Goal: Task Accomplishment & Management: Complete application form

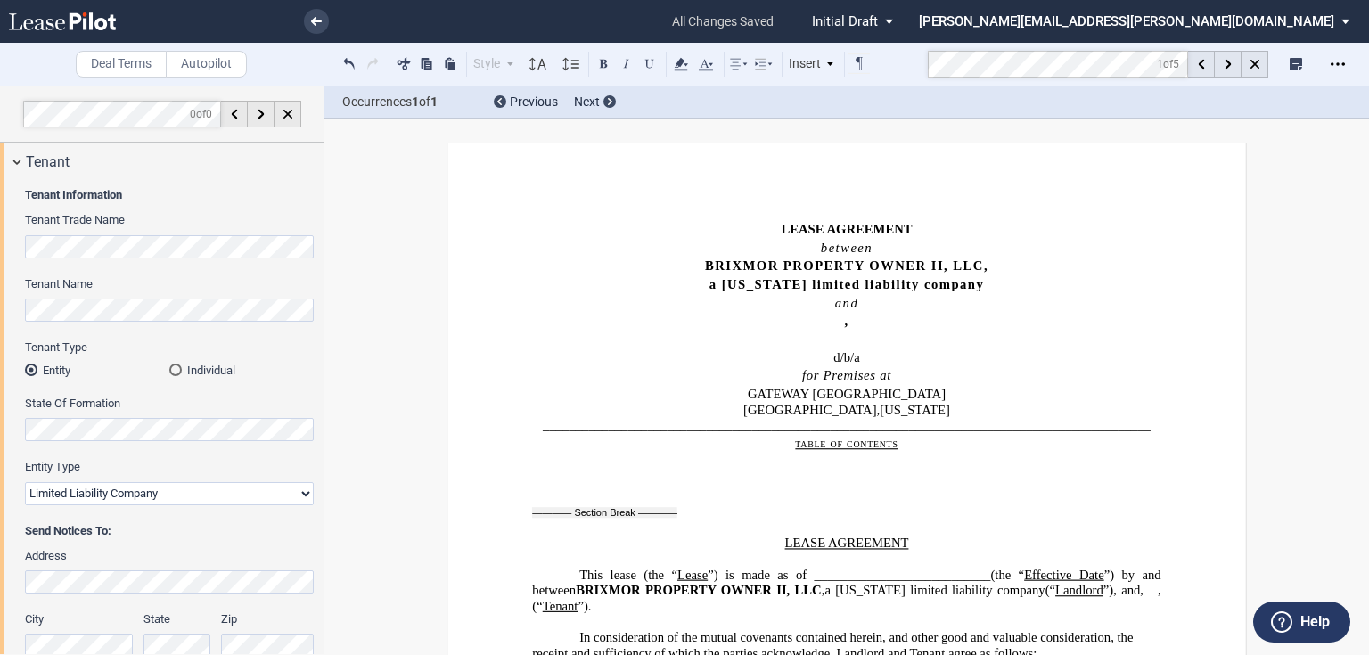
select select "limited liability company"
select select "natural expiration"
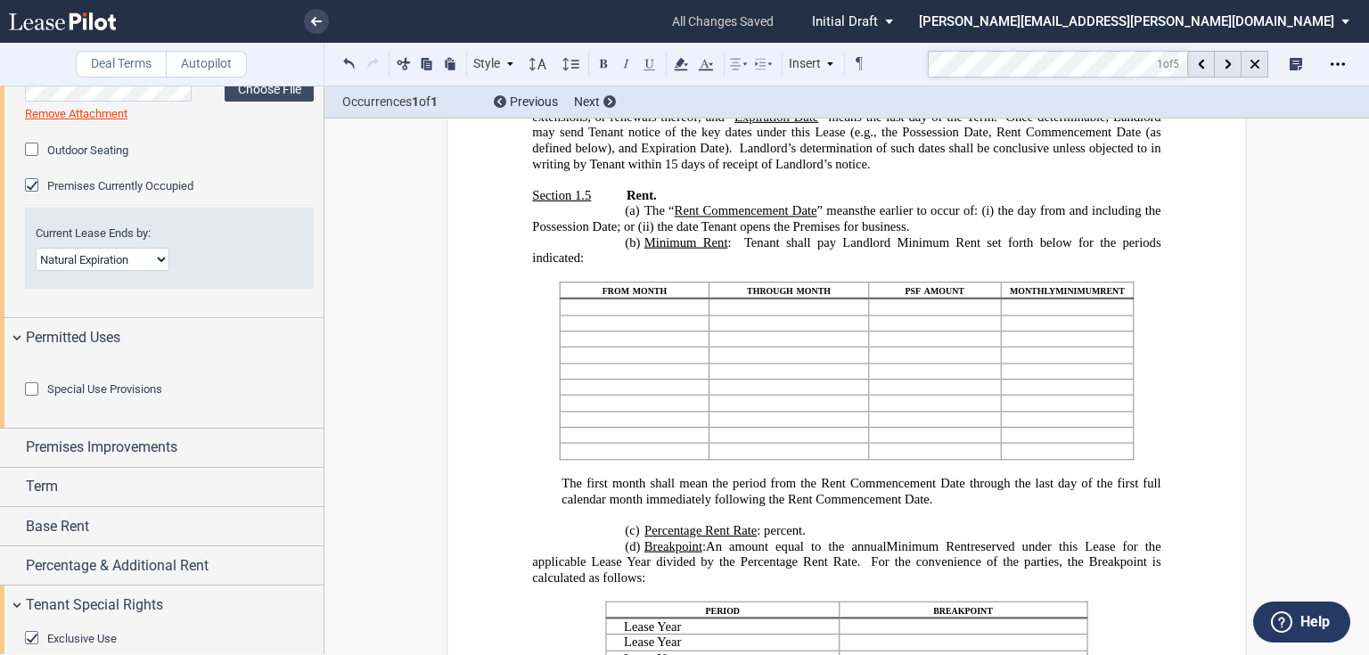
scroll to position [1005, 0]
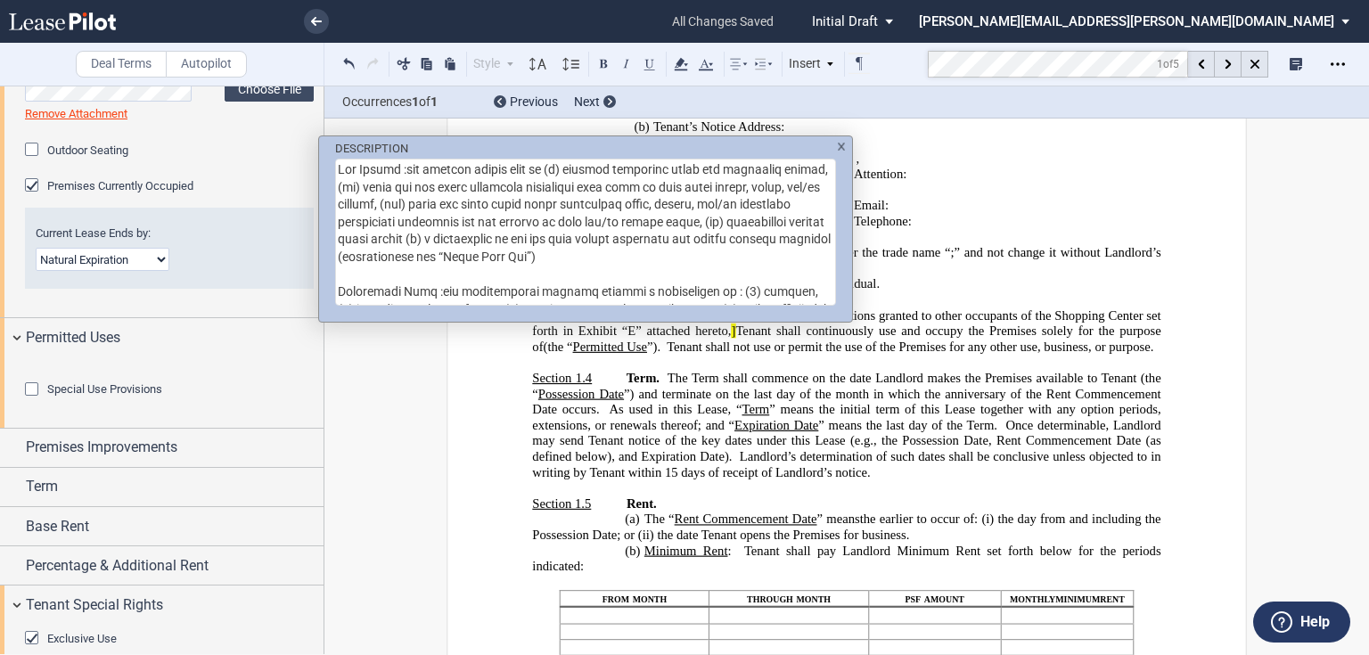
click at [874, 319] on div "DESCRIPTION" at bounding box center [684, 327] width 1369 height 655
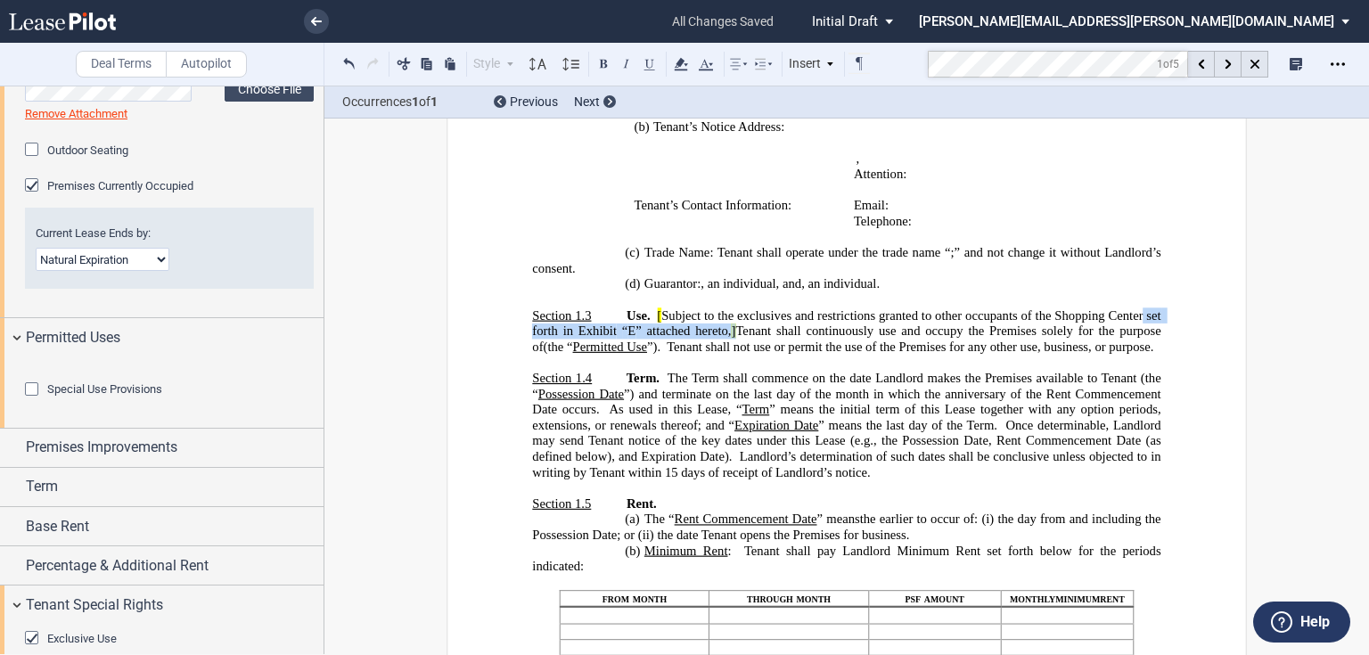
drag, startPoint x: 1141, startPoint y: 332, endPoint x: 727, endPoint y: 349, distance: 414.0
click at [727, 349] on span "Use. [ Subject to the exclusives and restrictions granted to other occupants of…" at bounding box center [848, 331] width 632 height 46
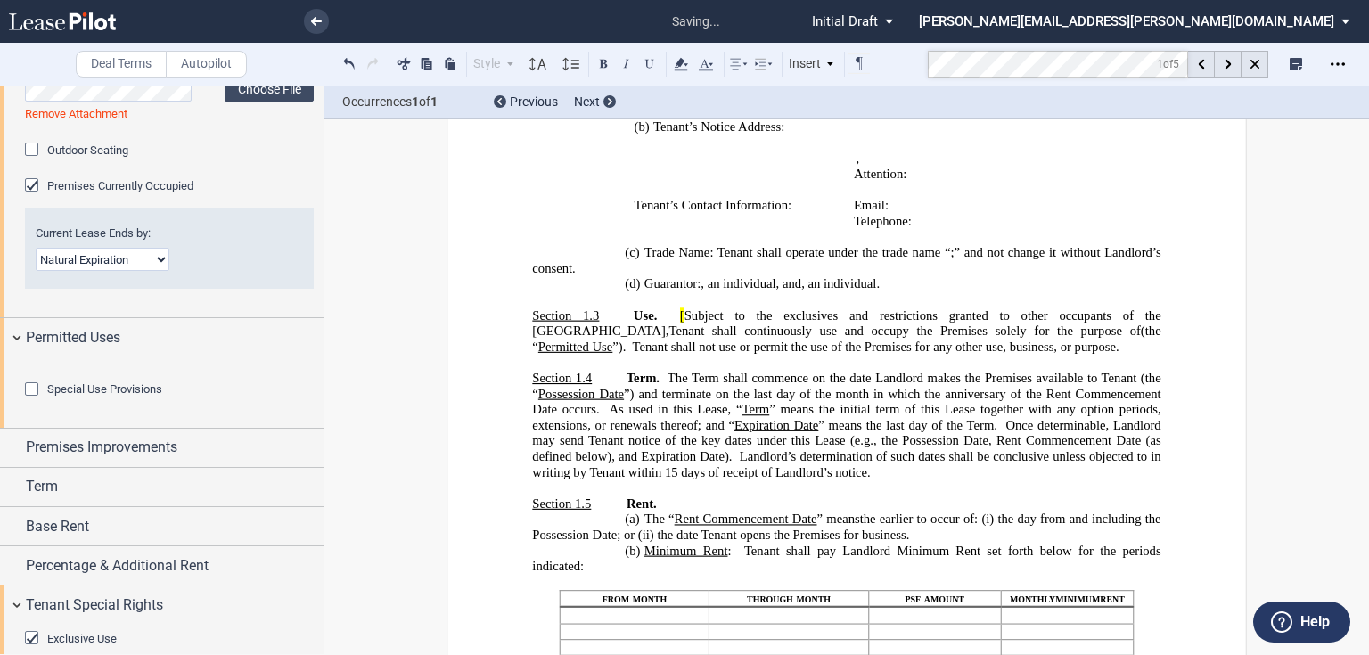
click at [661, 335] on span "Subject to the exclusives and restrictions granted to other occupants of the [G…" at bounding box center [848, 323] width 632 height 30
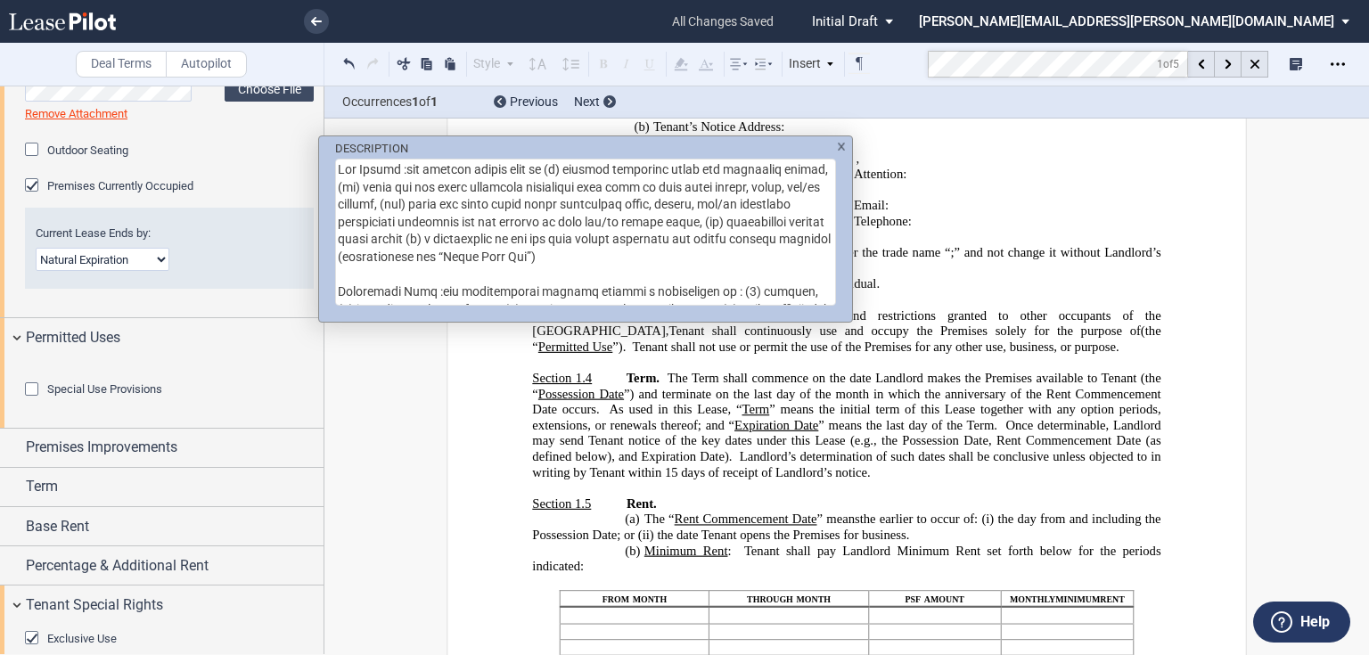
drag, startPoint x: 405, startPoint y: 167, endPoint x: 325, endPoint y: 168, distance: 79.3
click at [325, 168] on div "DESCRIPTION" at bounding box center [585, 221] width 533 height 171
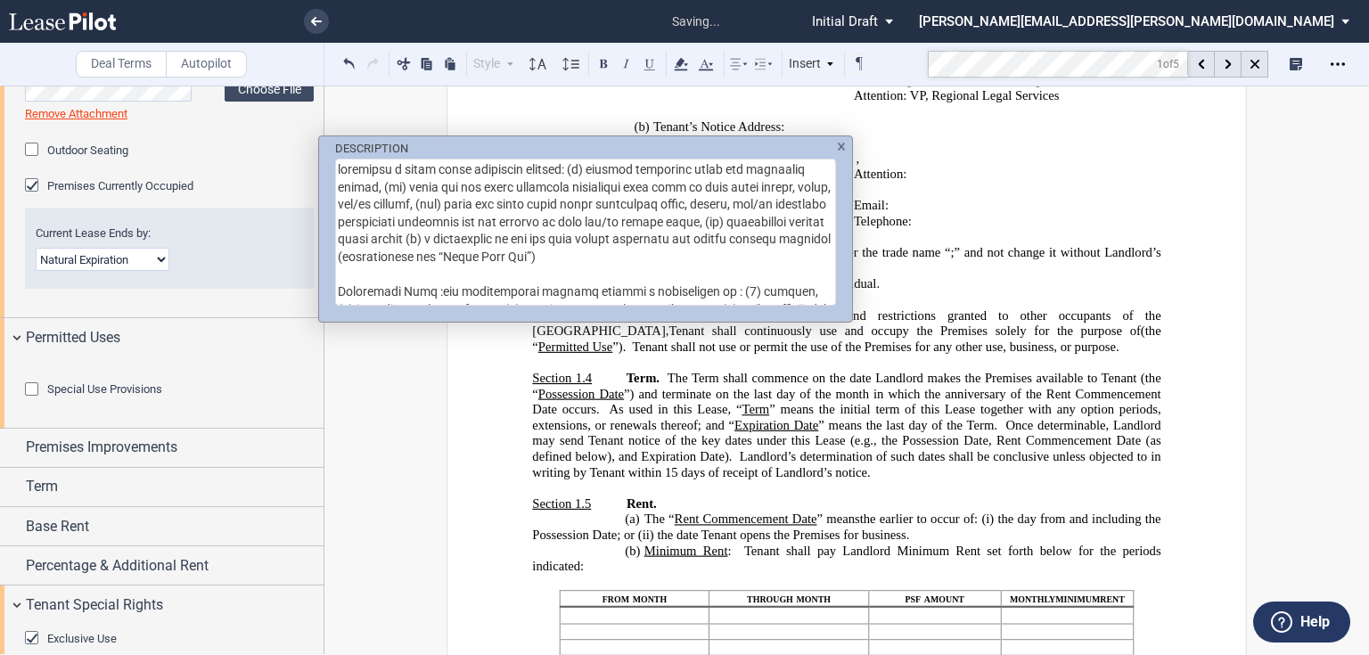
click at [337, 187] on textarea "DESCRIPTION" at bounding box center [585, 232] width 501 height 147
click at [420, 205] on textarea "DESCRIPTION" at bounding box center [585, 232] width 501 height 147
click at [742, 219] on textarea "DESCRIPTION" at bounding box center [585, 232] width 501 height 147
click at [513, 236] on textarea "DESCRIPTION" at bounding box center [585, 232] width 501 height 147
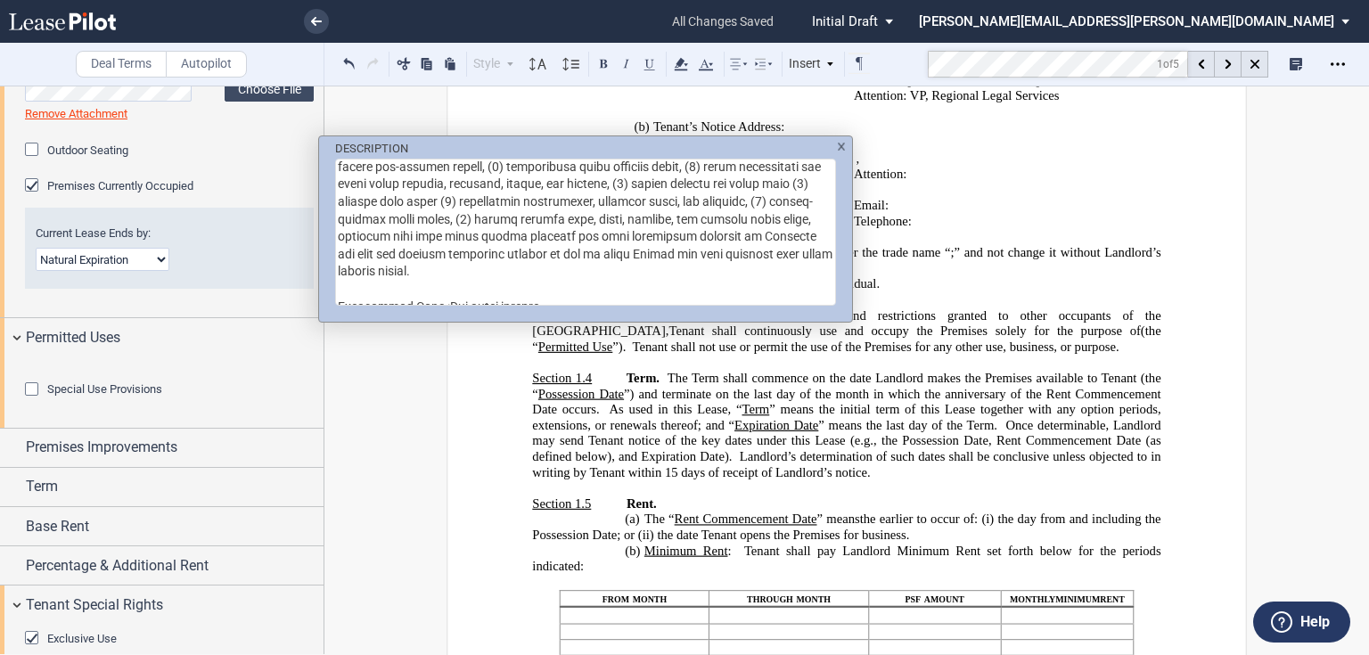
scroll to position [71, 0]
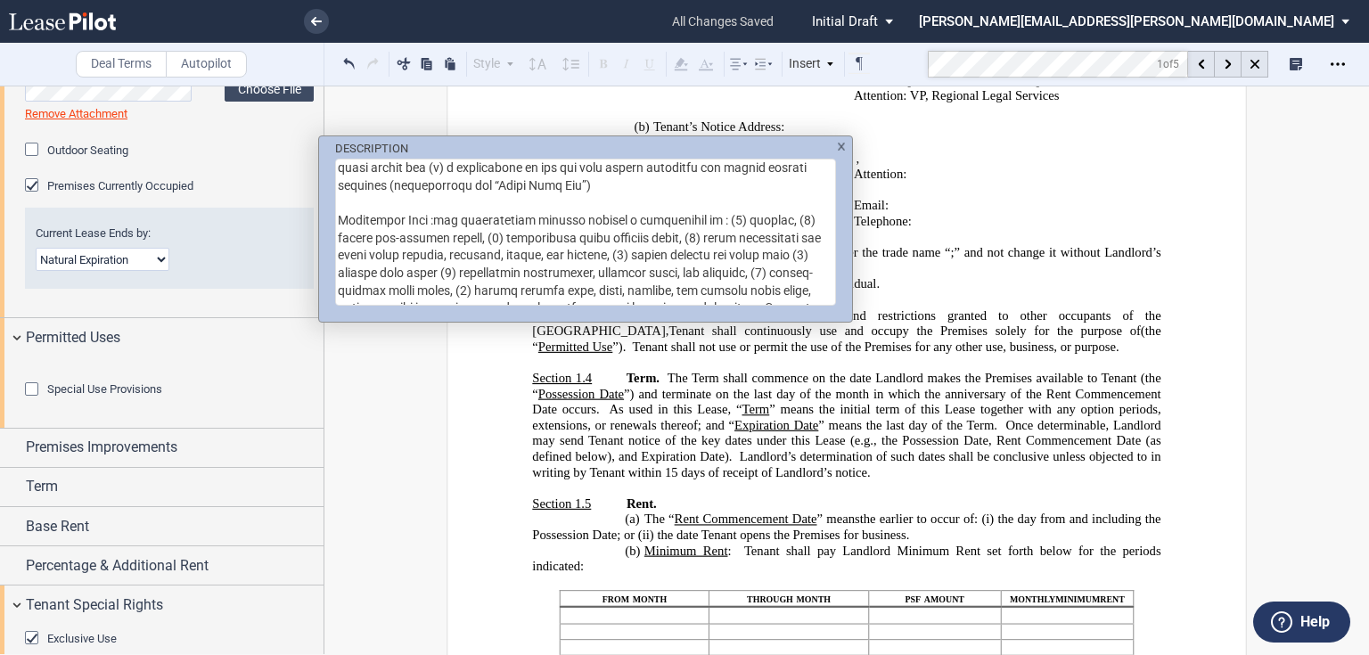
drag, startPoint x: 456, startPoint y: 220, endPoint x: 330, endPoint y: 220, distance: 125.7
click at [330, 220] on div "DESCRIPTION" at bounding box center [585, 221] width 533 height 171
drag, startPoint x: 549, startPoint y: 258, endPoint x: 505, endPoint y: 246, distance: 46.1
click at [548, 258] on textarea "DESCRIPTION" at bounding box center [585, 232] width 501 height 147
drag, startPoint x: 394, startPoint y: 219, endPoint x: 516, endPoint y: 226, distance: 122.3
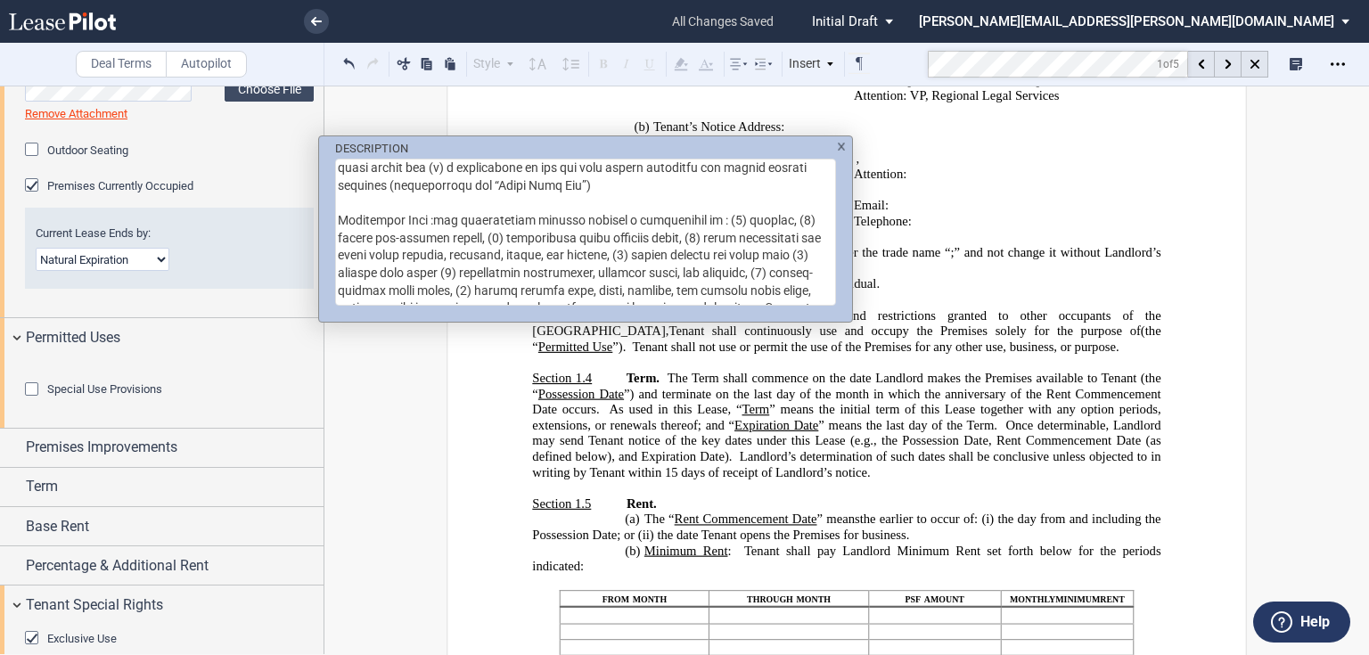
click at [516, 226] on textarea "DESCRIPTION" at bounding box center [585, 232] width 501 height 147
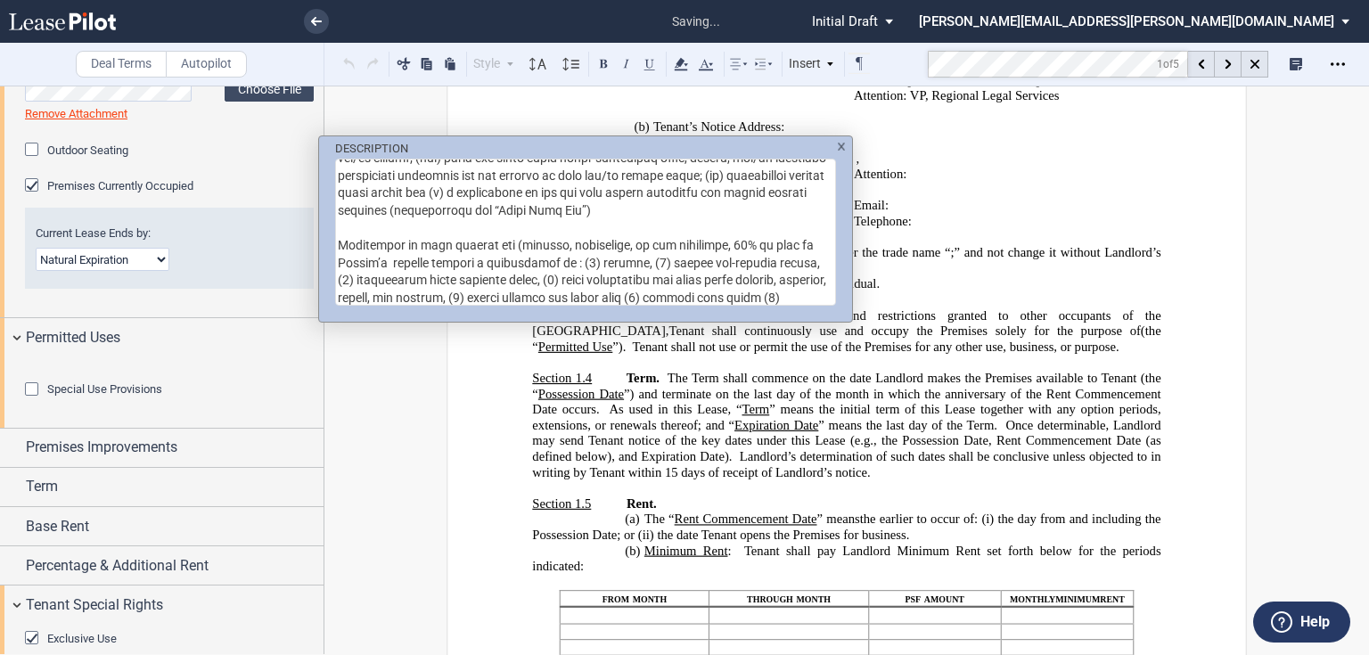
scroll to position [37, 0]
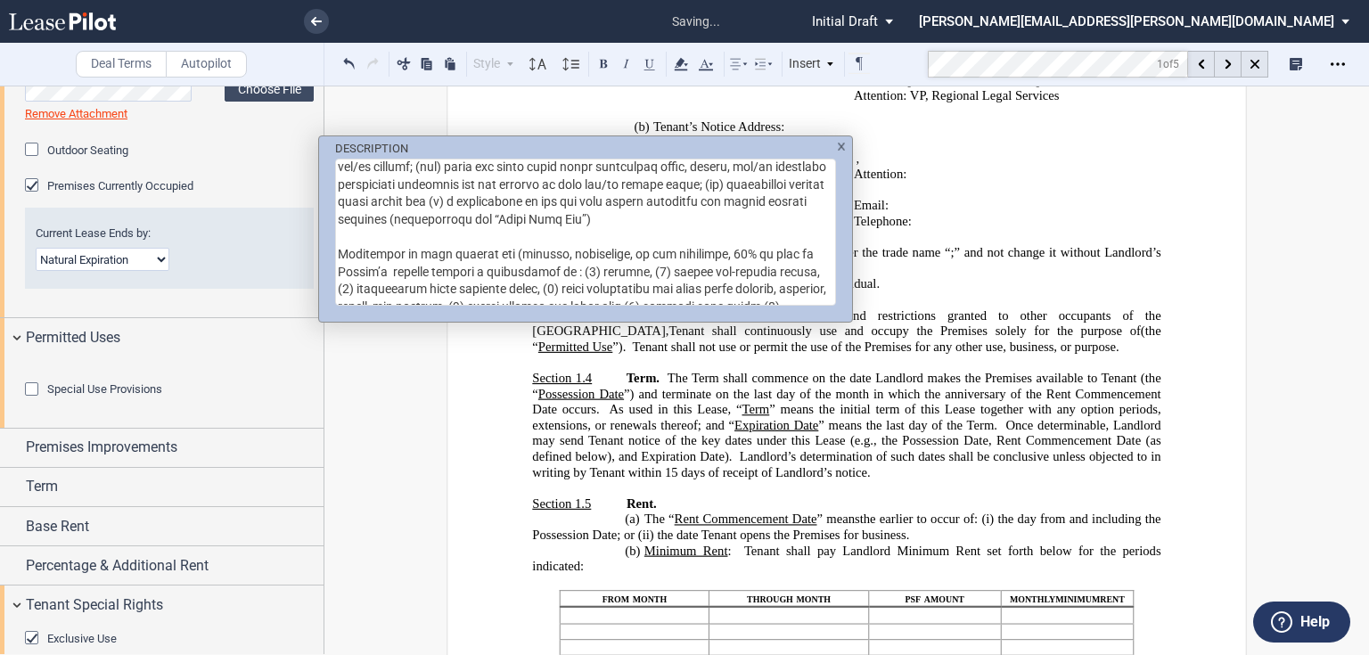
click at [817, 250] on textarea "DESCRIPTION" at bounding box center [585, 232] width 501 height 147
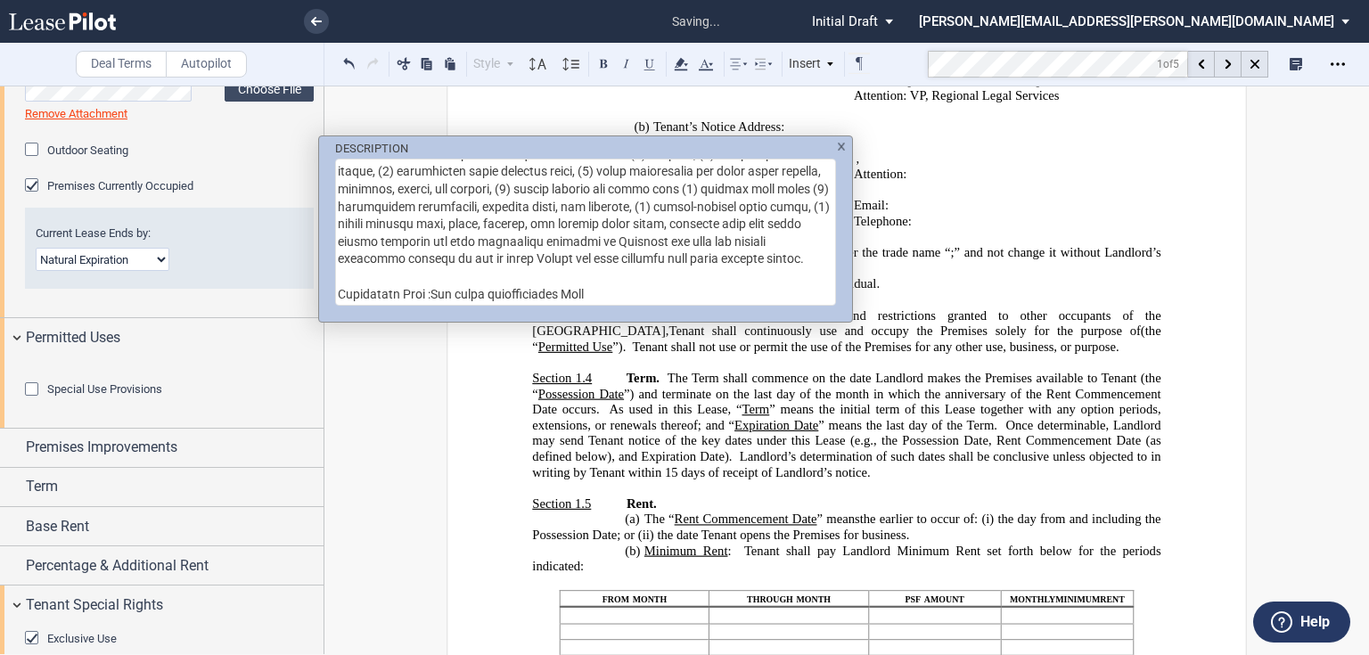
type textarea "loremipsu d sitam conse adipiscin elitsed: (d) eiusmod temporinc utlab etd magn…"
click at [875, 465] on div "DESCRIPTION" at bounding box center [684, 327] width 1369 height 655
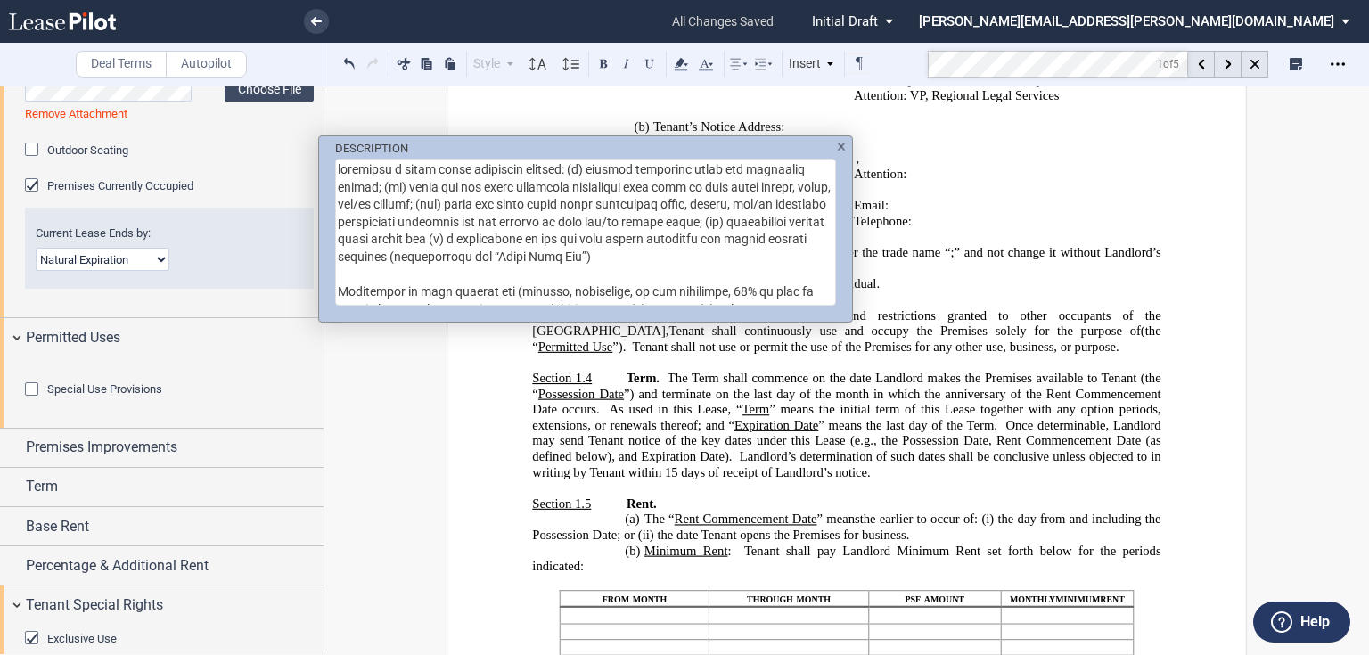
click at [805, 459] on div "DESCRIPTION" at bounding box center [684, 327] width 1369 height 655
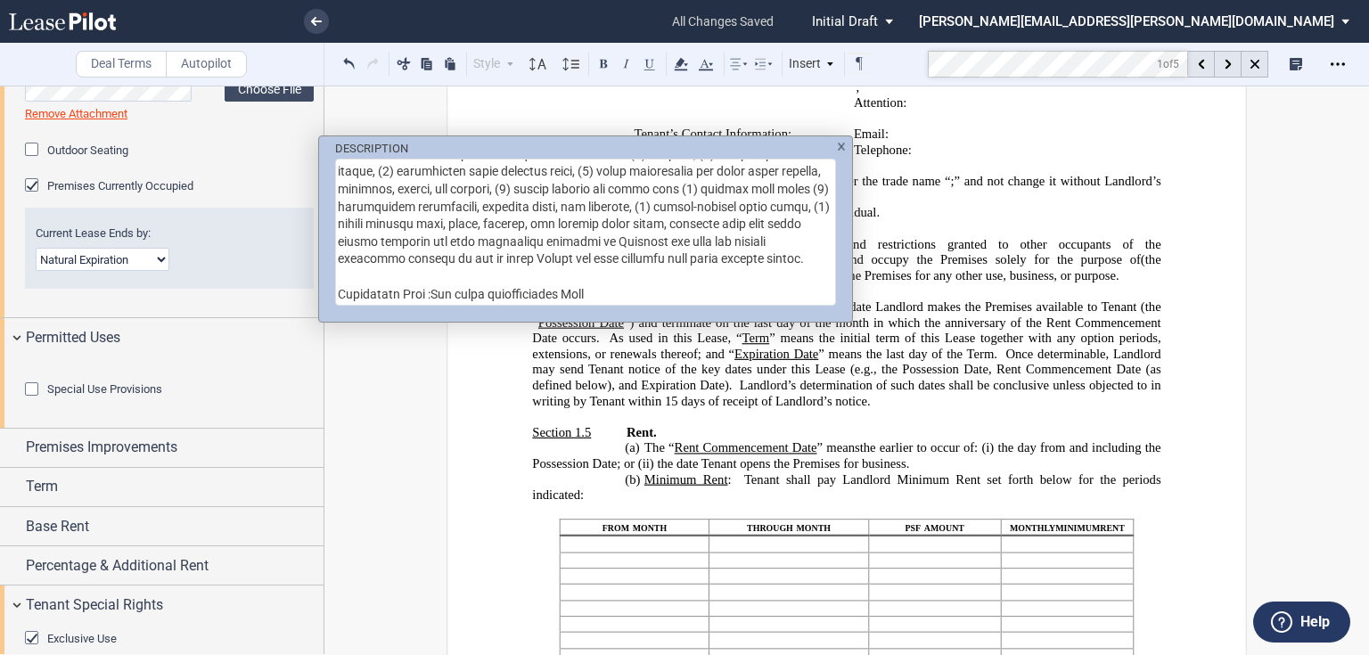
scroll to position [183, 0]
drag, startPoint x: 341, startPoint y: 283, endPoint x: 669, endPoint y: 283, distance: 328.1
click at [669, 283] on textarea "DESCRIPTION" at bounding box center [585, 232] width 501 height 147
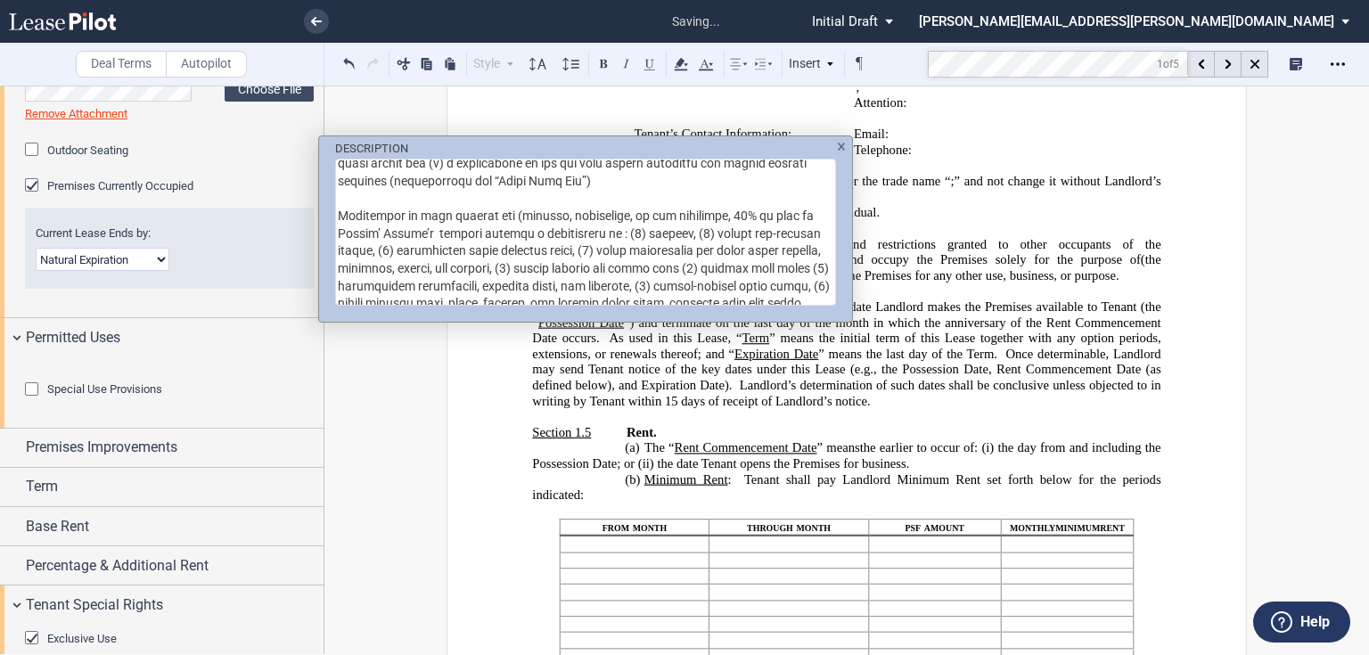
scroll to position [77, 0]
drag, startPoint x: 382, startPoint y: 233, endPoint x: 442, endPoint y: 232, distance: 59.7
click at [442, 232] on textarea "DESCRIPTION" at bounding box center [585, 232] width 501 height 147
click at [379, 234] on textarea "DESCRIPTION" at bounding box center [585, 232] width 501 height 147
drag, startPoint x: 502, startPoint y: 231, endPoint x: 738, endPoint y: 230, distance: 236.2
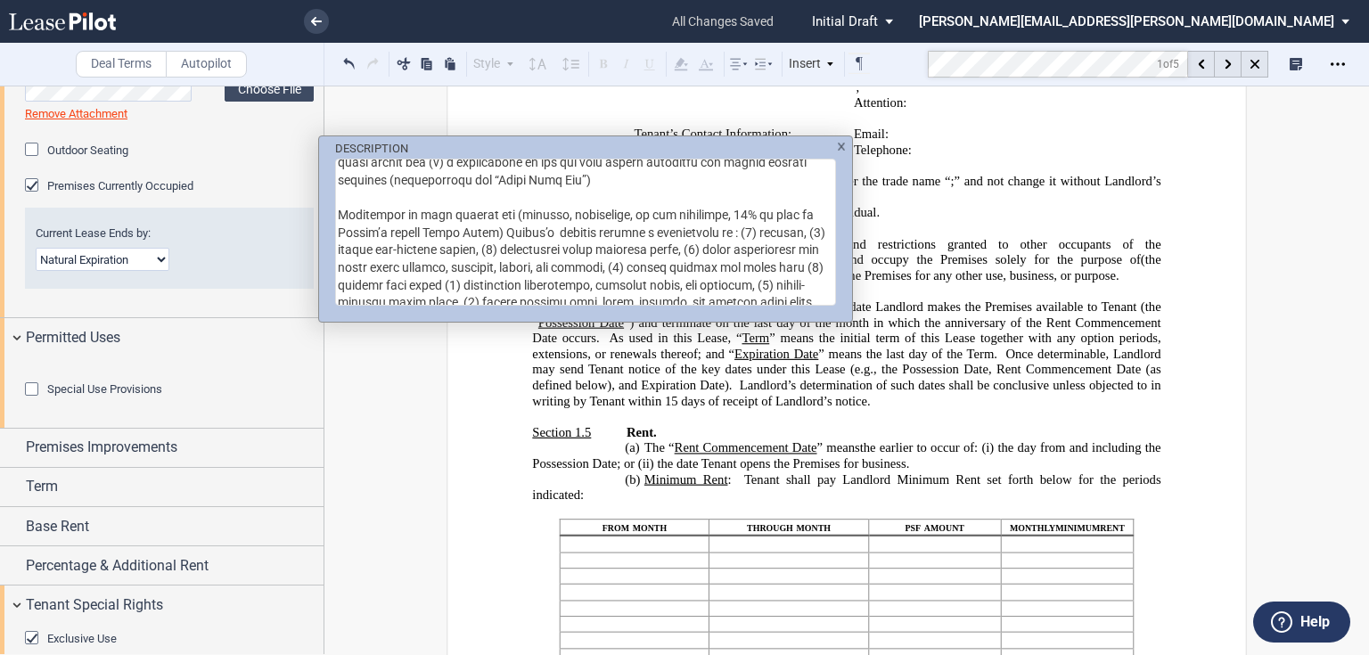
click at [738, 230] on textarea "DESCRIPTION" at bounding box center [585, 232] width 501 height 147
click at [571, 230] on textarea "DESCRIPTION" at bounding box center [585, 232] width 501 height 147
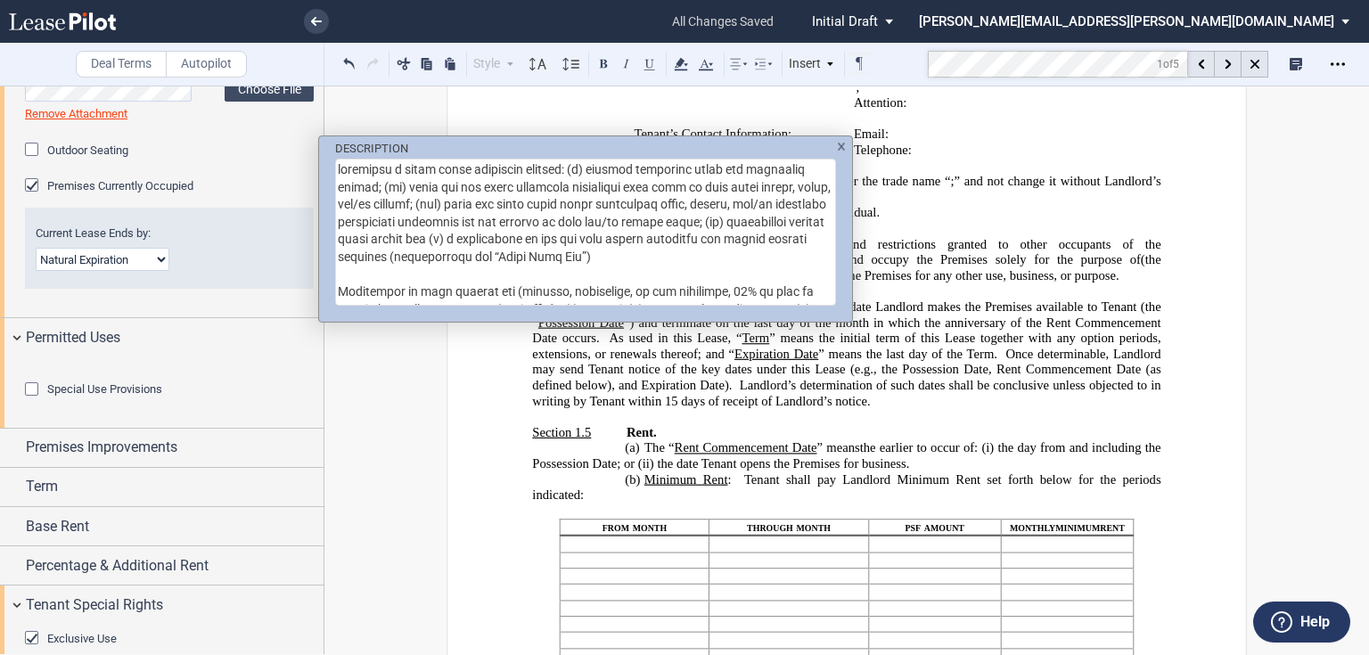
type textarea "loremipsu d sitam conse adipiscin elitsed: (d) eiusmod temporinc utlab etd magn…"
click at [653, 481] on div "DESCRIPTION" at bounding box center [684, 327] width 1369 height 655
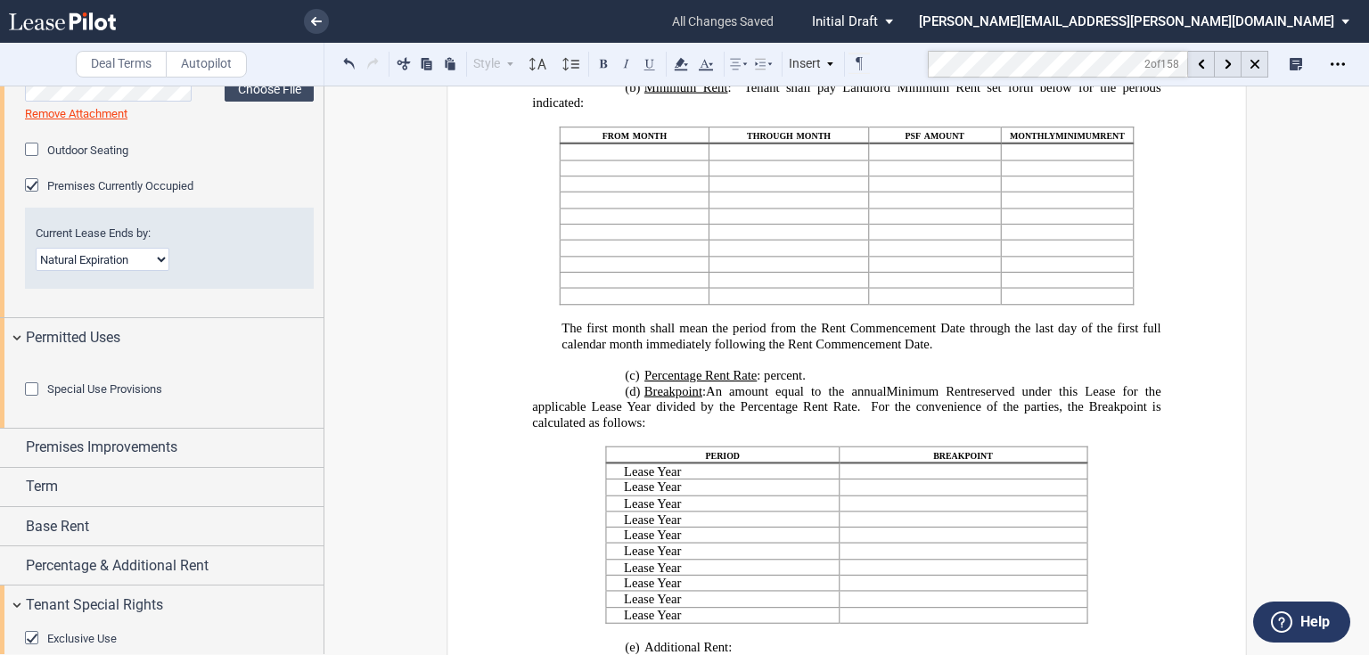
scroll to position [1054, 0]
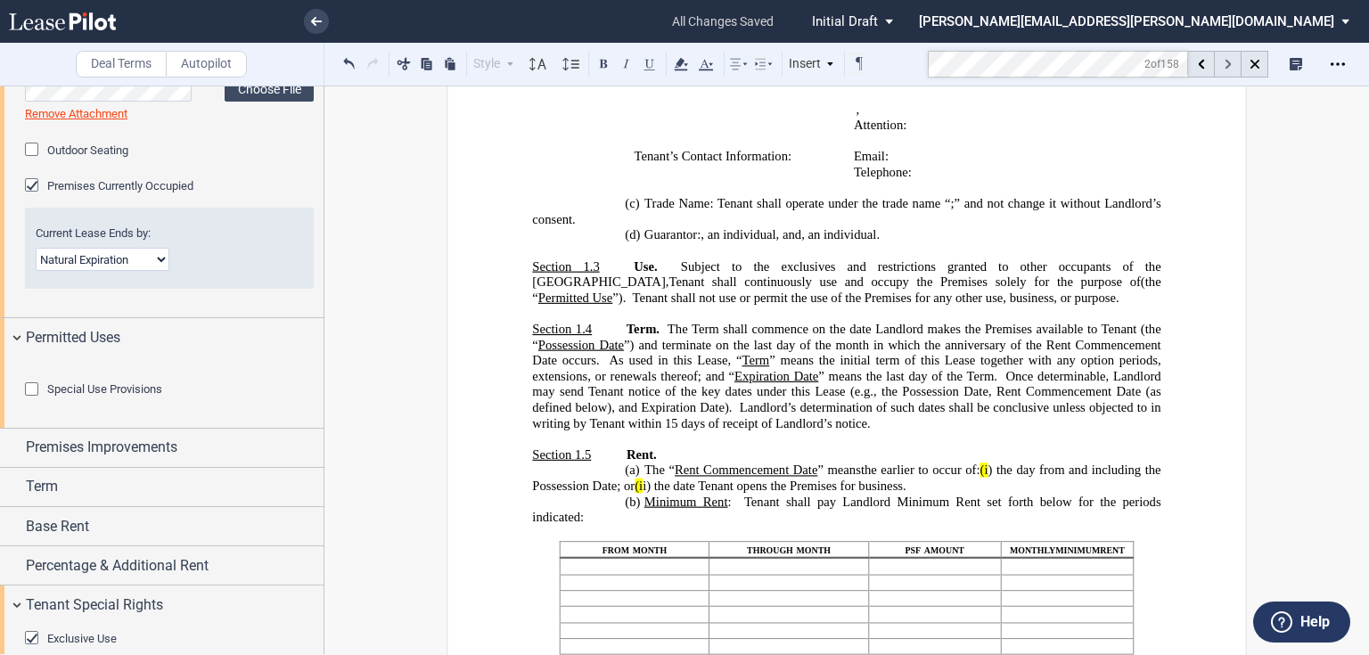
click at [1220, 62] on div at bounding box center [1228, 64] width 27 height 27
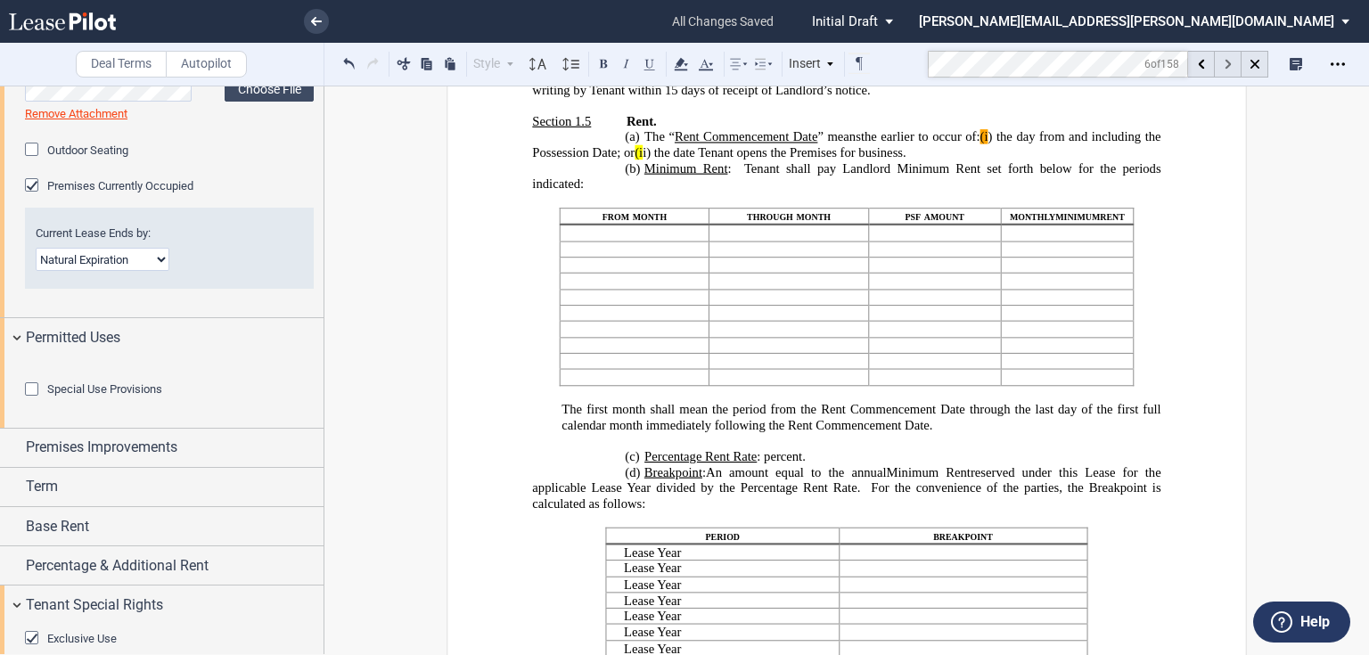
scroll to position [1399, 0]
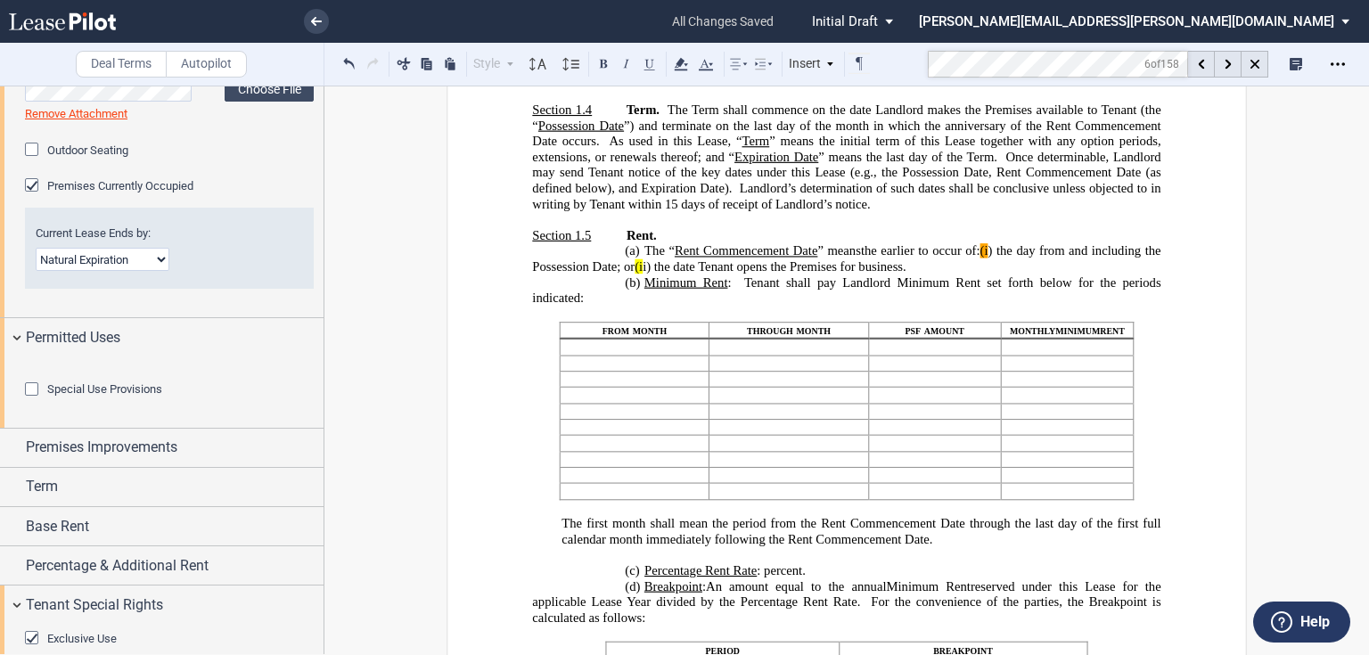
scroll to position [1312, 0]
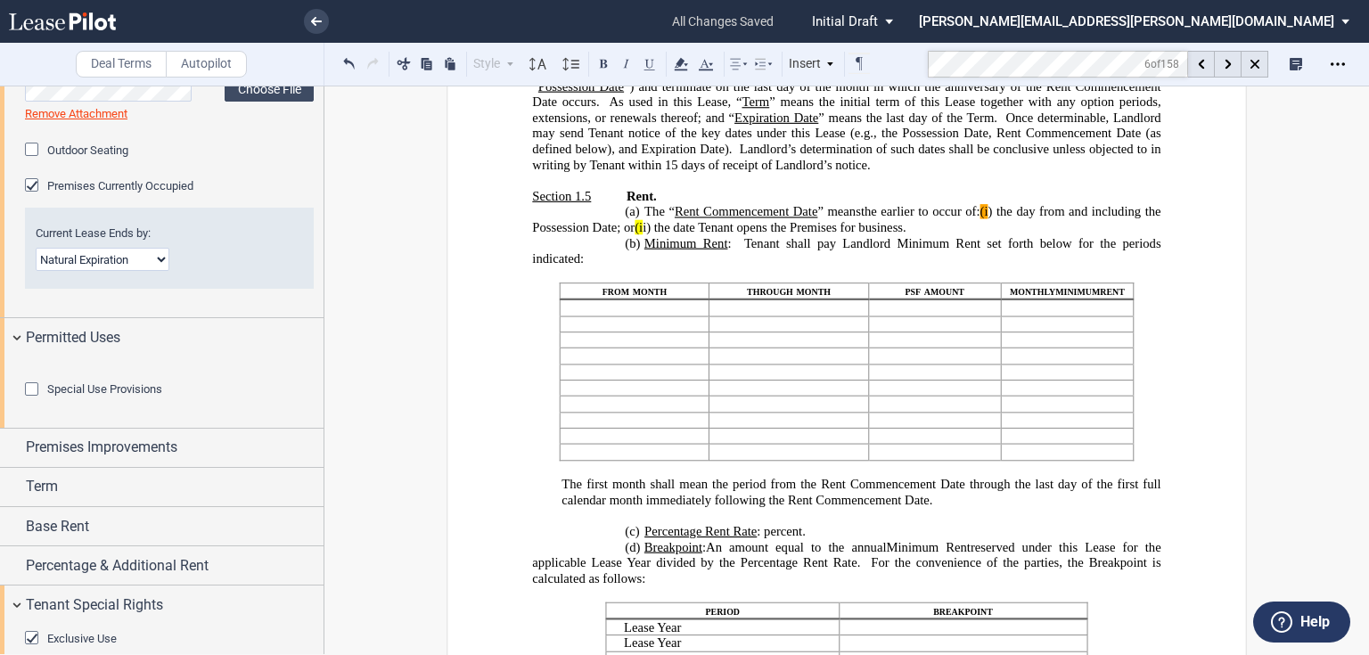
click at [761, 156] on span "Once determinable, Landlord may send Tenant notice of the key dates under this …" at bounding box center [848, 133] width 632 height 46
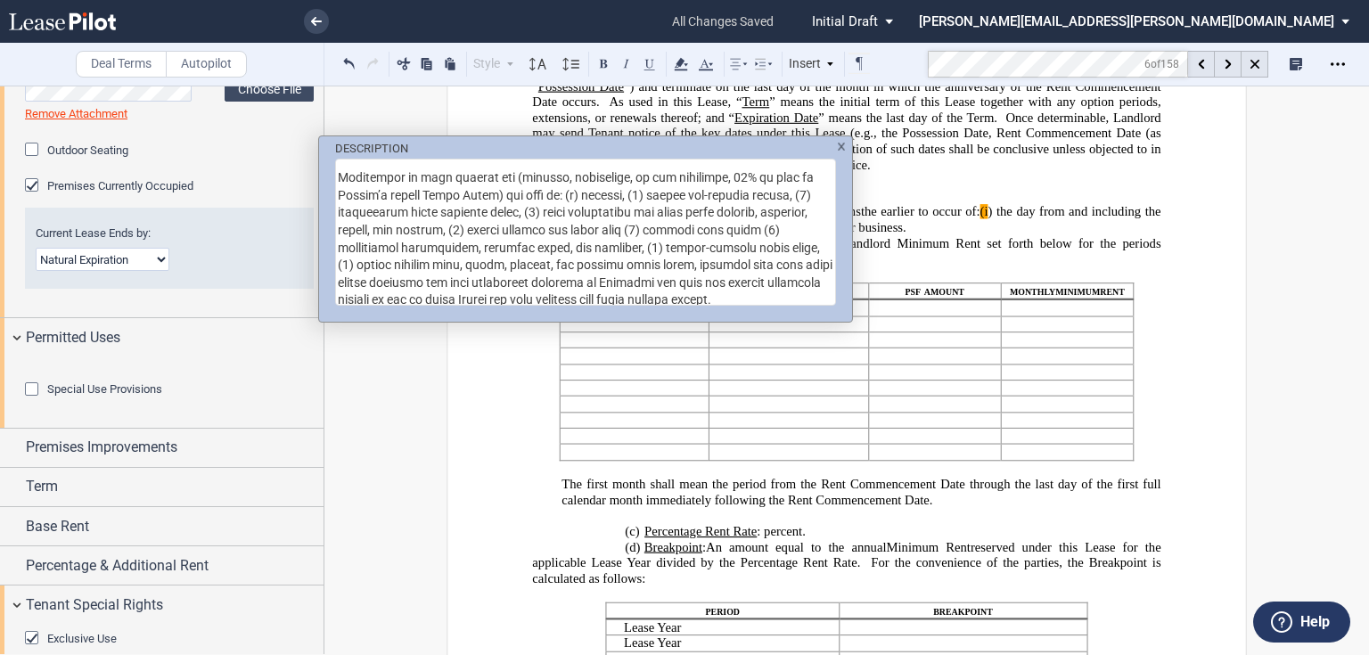
scroll to position [130, 0]
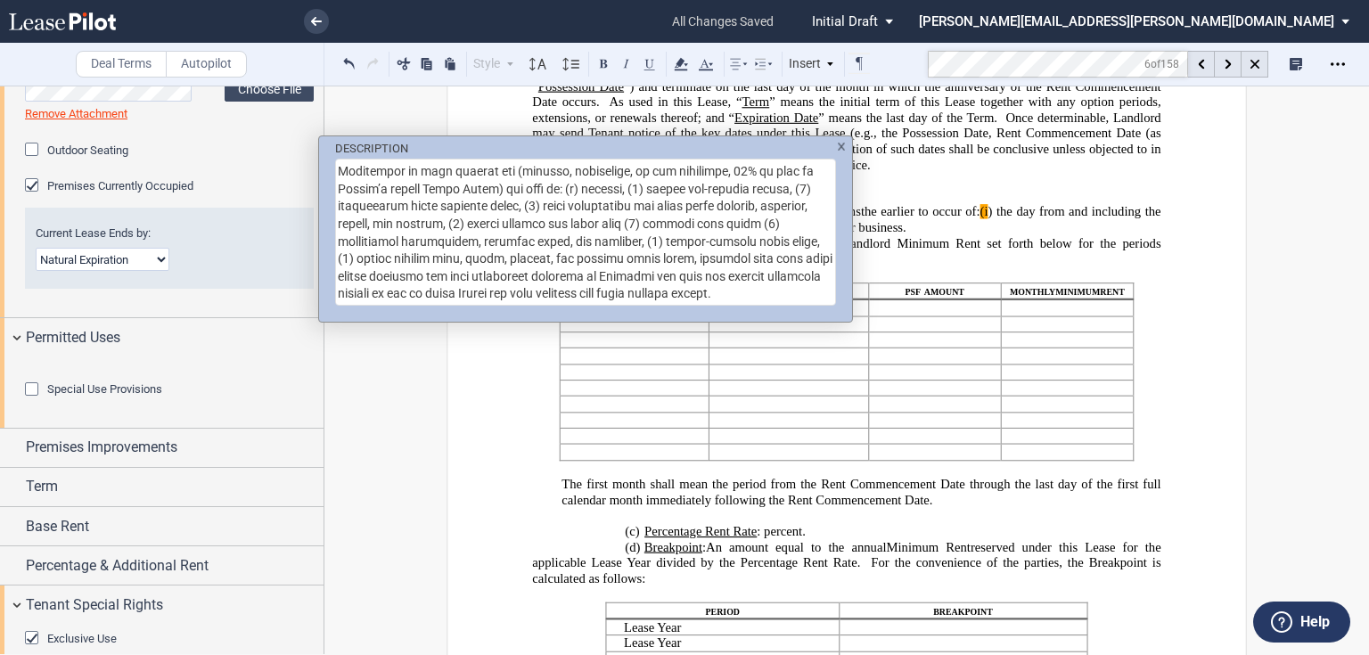
click at [640, 179] on textarea "DESCRIPTION" at bounding box center [585, 232] width 501 height 147
click at [817, 178] on textarea "DESCRIPTION" at bounding box center [585, 232] width 501 height 147
click at [531, 196] on textarea "DESCRIPTION" at bounding box center [585, 232] width 501 height 147
click at [510, 211] on textarea "DESCRIPTION" at bounding box center [585, 232] width 501 height 147
click at [681, 216] on textarea "DESCRIPTION" at bounding box center [585, 232] width 501 height 147
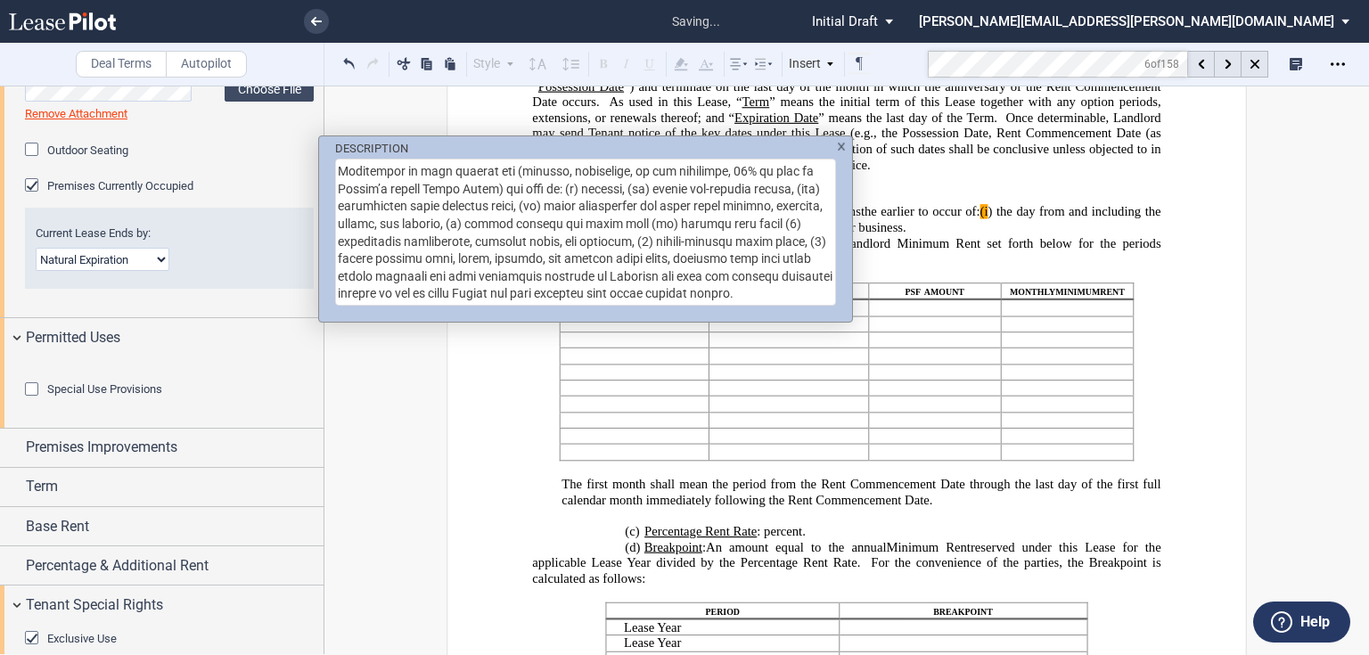
click at [345, 231] on textarea "DESCRIPTION" at bounding box center [585, 232] width 501 height 147
click at [681, 236] on textarea "DESCRIPTION" at bounding box center [585, 232] width 501 height 147
click at [533, 199] on textarea "DESCRIPTION" at bounding box center [585, 232] width 501 height 147
click at [506, 217] on textarea "DESCRIPTION" at bounding box center [585, 232] width 501 height 147
click at [685, 214] on textarea "DESCRIPTION" at bounding box center [585, 232] width 501 height 147
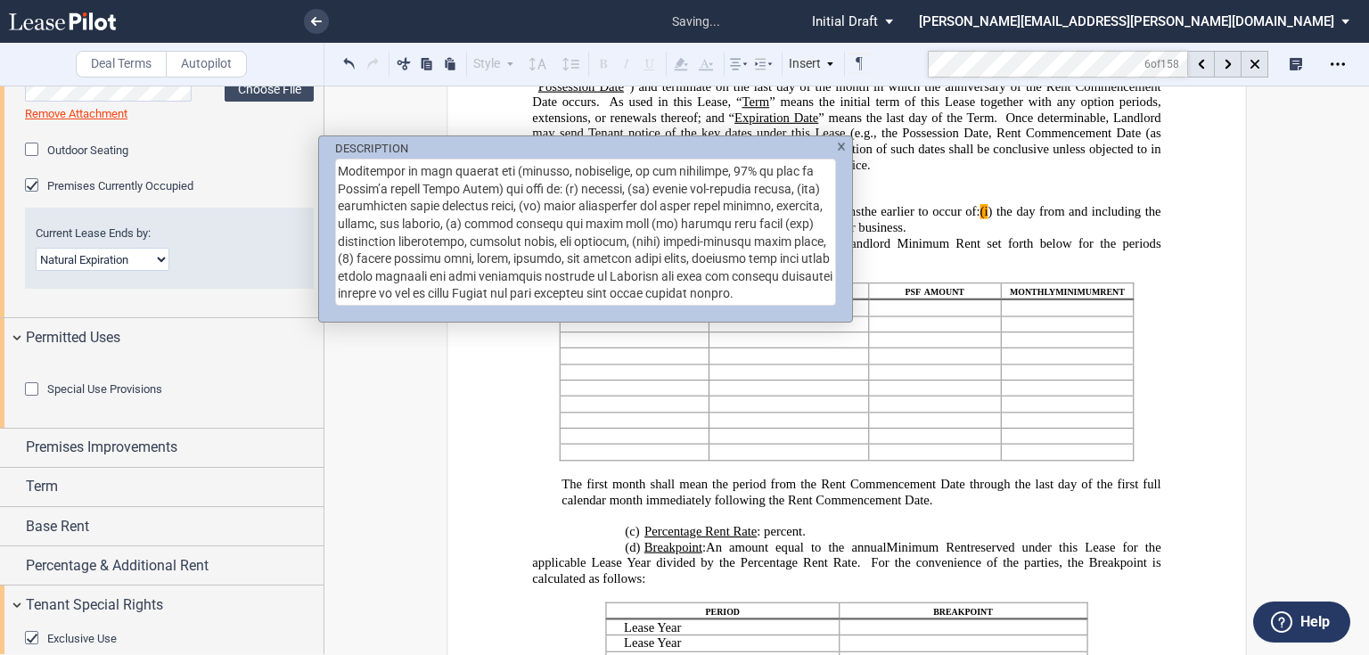
click at [342, 231] on textarea "DESCRIPTION" at bounding box center [585, 232] width 501 height 147
click at [675, 231] on textarea "DESCRIPTION" at bounding box center [585, 232] width 501 height 147
click at [382, 250] on textarea "DESCRIPTION" at bounding box center [585, 232] width 501 height 147
click at [373, 250] on textarea "DESCRIPTION" at bounding box center [585, 232] width 501 height 147
click at [630, 178] on textarea "DESCRIPTION" at bounding box center [585, 232] width 501 height 147
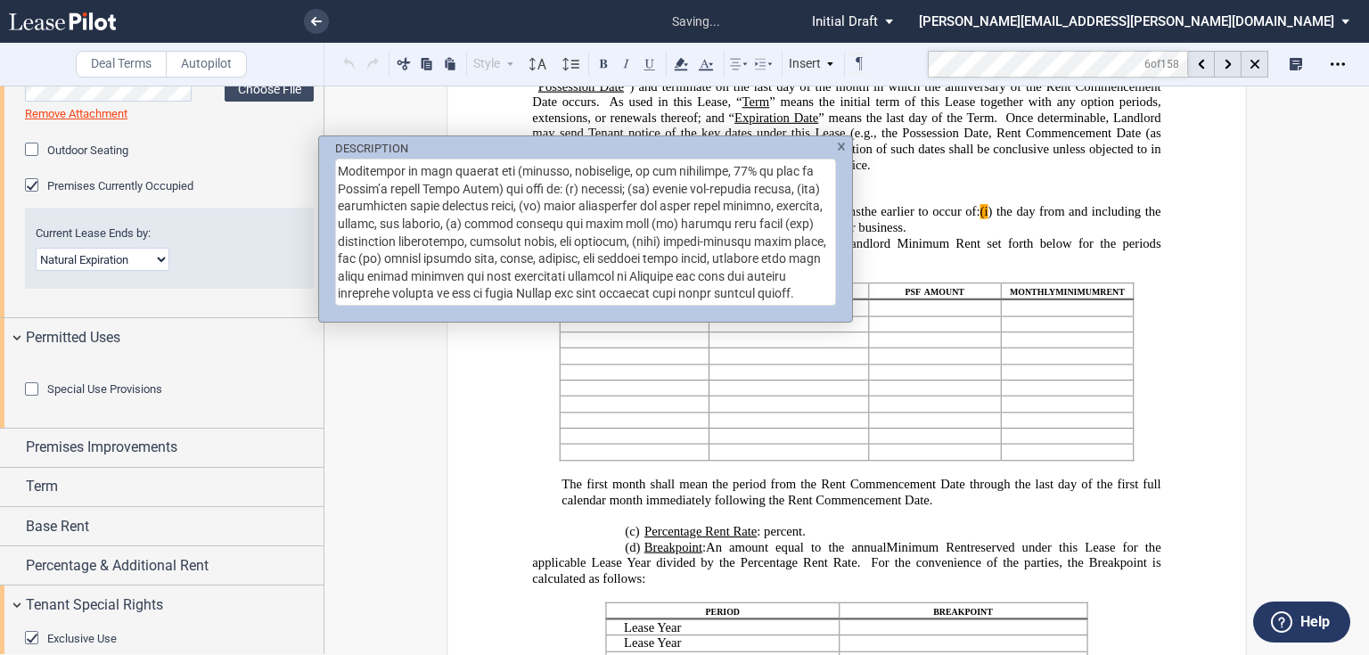
click at [804, 182] on textarea "DESCRIPTION" at bounding box center [585, 232] width 501 height 147
click at [522, 198] on textarea "DESCRIPTION" at bounding box center [585, 232] width 501 height 147
click at [498, 213] on textarea "DESCRIPTION" at bounding box center [585, 232] width 501 height 147
click at [671, 215] on textarea "DESCRIPTION" at bounding box center [585, 232] width 501 height 147
click at [811, 216] on textarea "DESCRIPTION" at bounding box center [585, 232] width 501 height 147
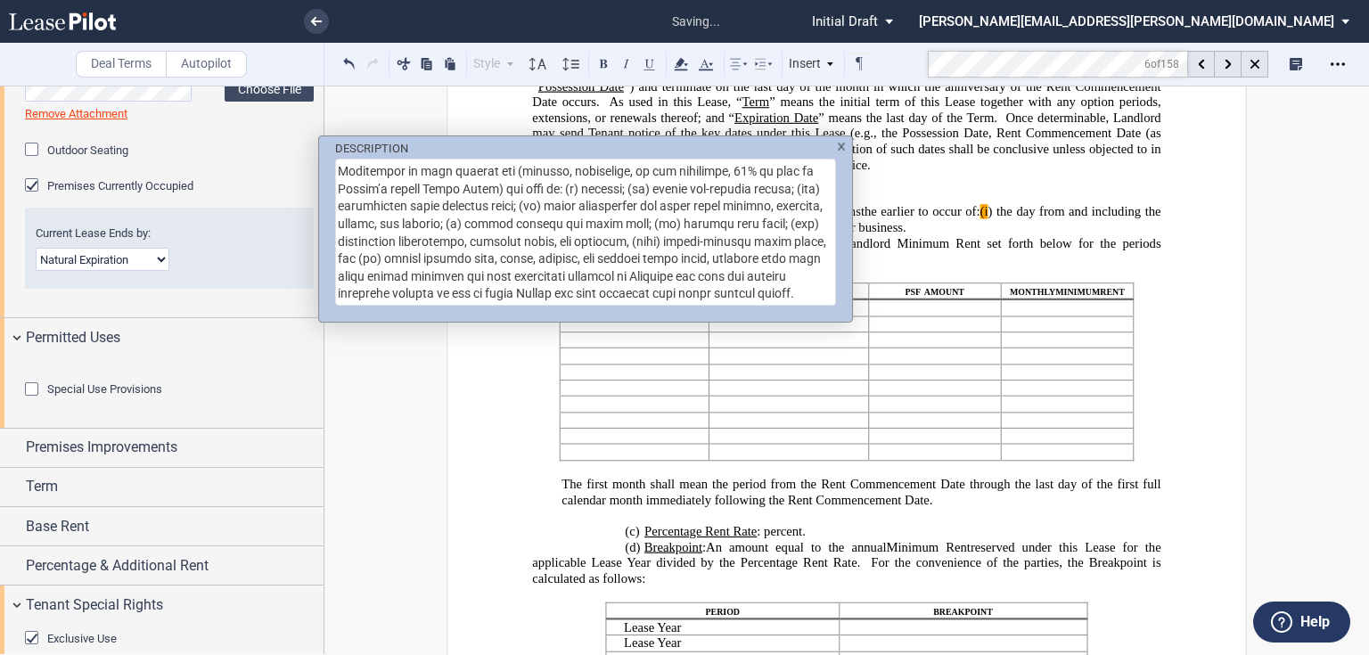
click at [665, 232] on textarea "DESCRIPTION" at bounding box center [585, 232] width 501 height 147
click at [371, 247] on textarea "DESCRIPTION" at bounding box center [585, 232] width 501 height 147
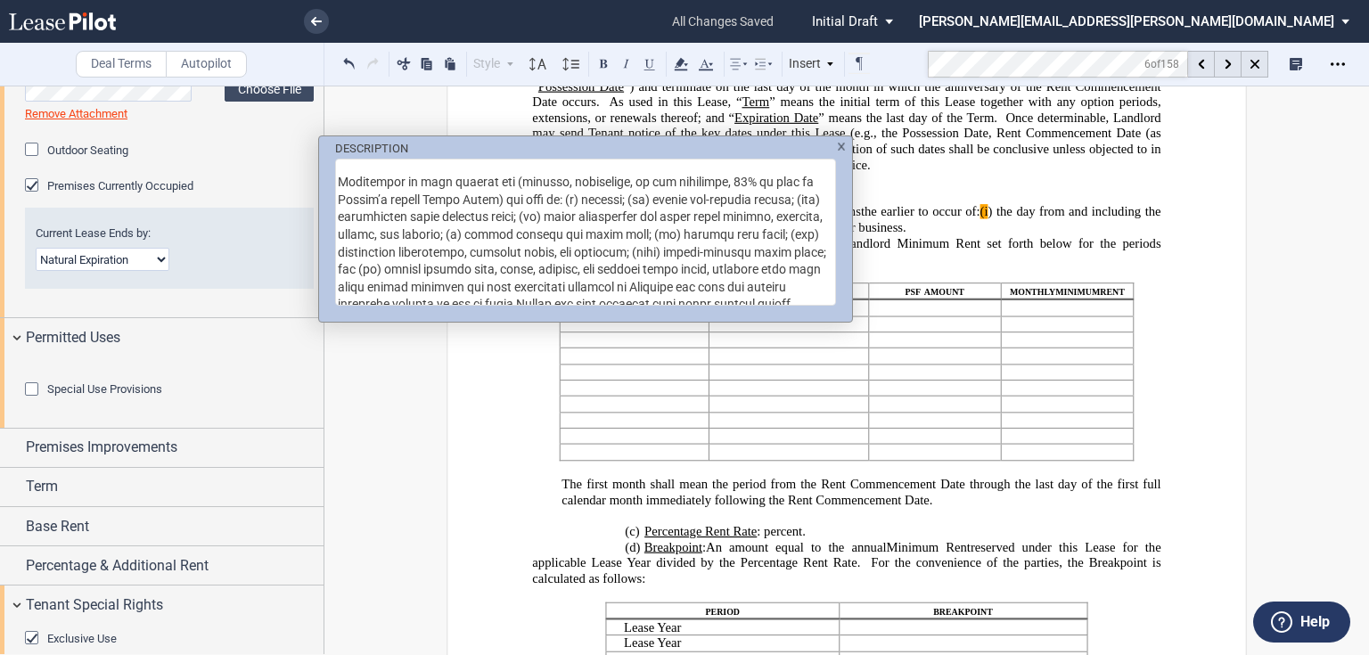
scroll to position [76, 0]
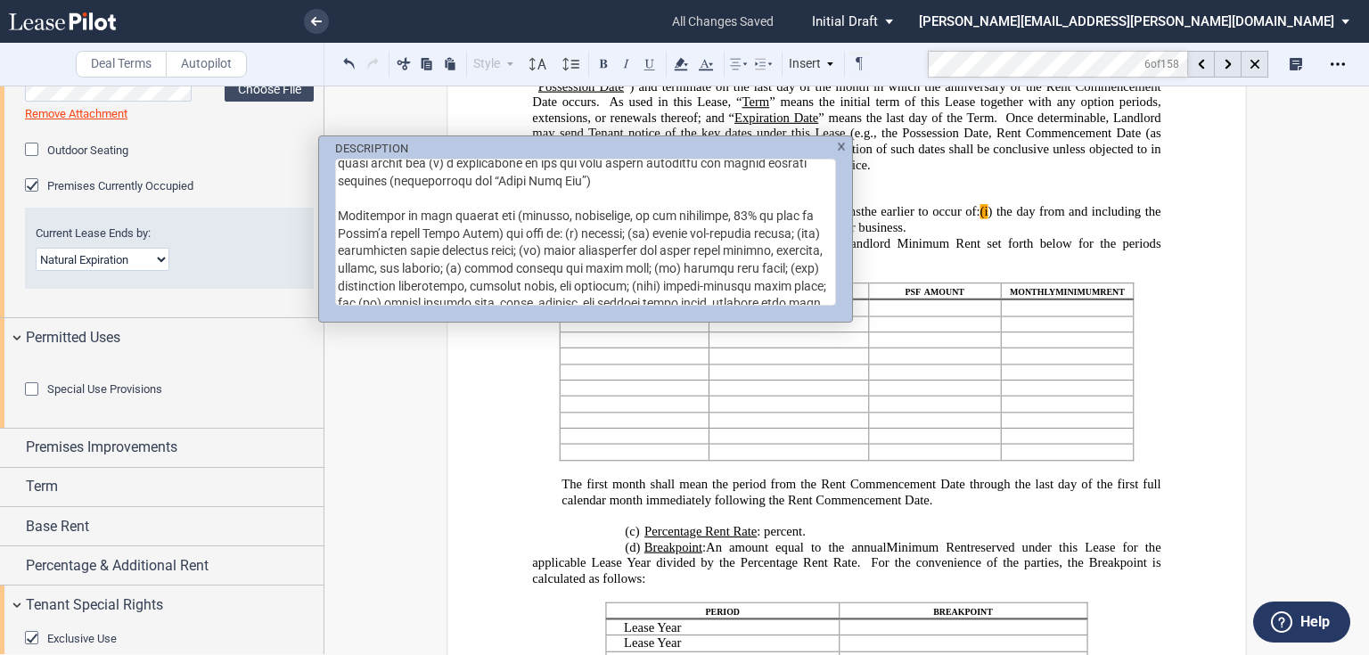
type textarea "loremipsu d sitam conse adipiscin elitsed: (d) eiusmod temporinc utlab etd magn…"
click at [989, 303] on div "DESCRIPTION" at bounding box center [684, 327] width 1369 height 655
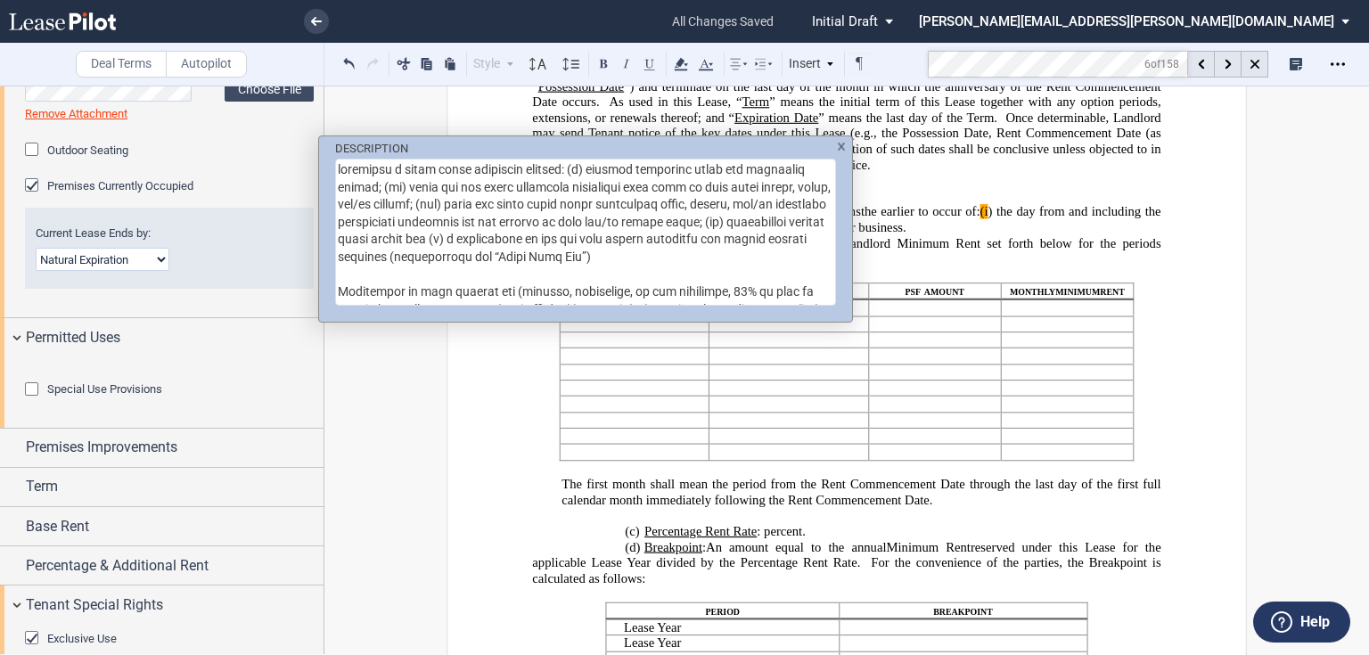
click at [451, 173] on textarea "DESCRIPTION" at bounding box center [585, 232] width 501 height 147
type textarea "loremipsu d sitam con adipiscin elitsed: (d) eiusmod temporinc utlab etd magnaa…"
click at [986, 260] on div "DESCRIPTION" at bounding box center [684, 327] width 1369 height 655
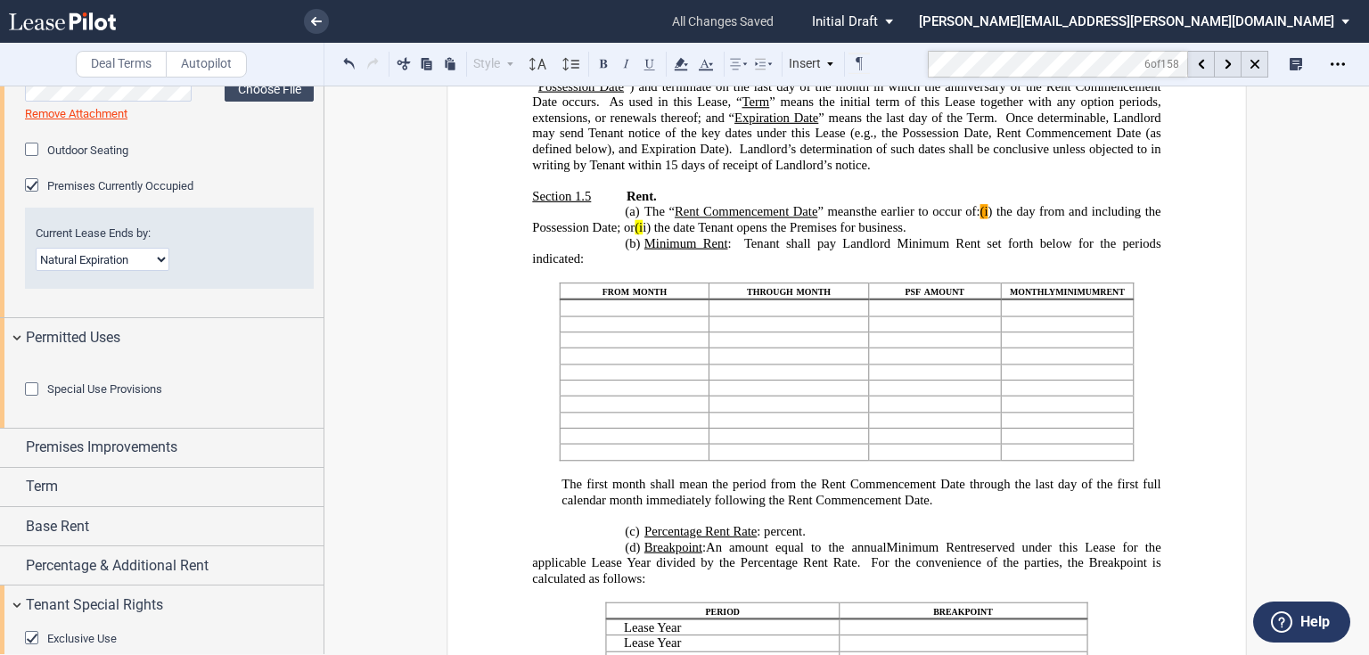
click at [43, 400] on div "Special Use Provisions" at bounding box center [34, 391] width 18 height 18
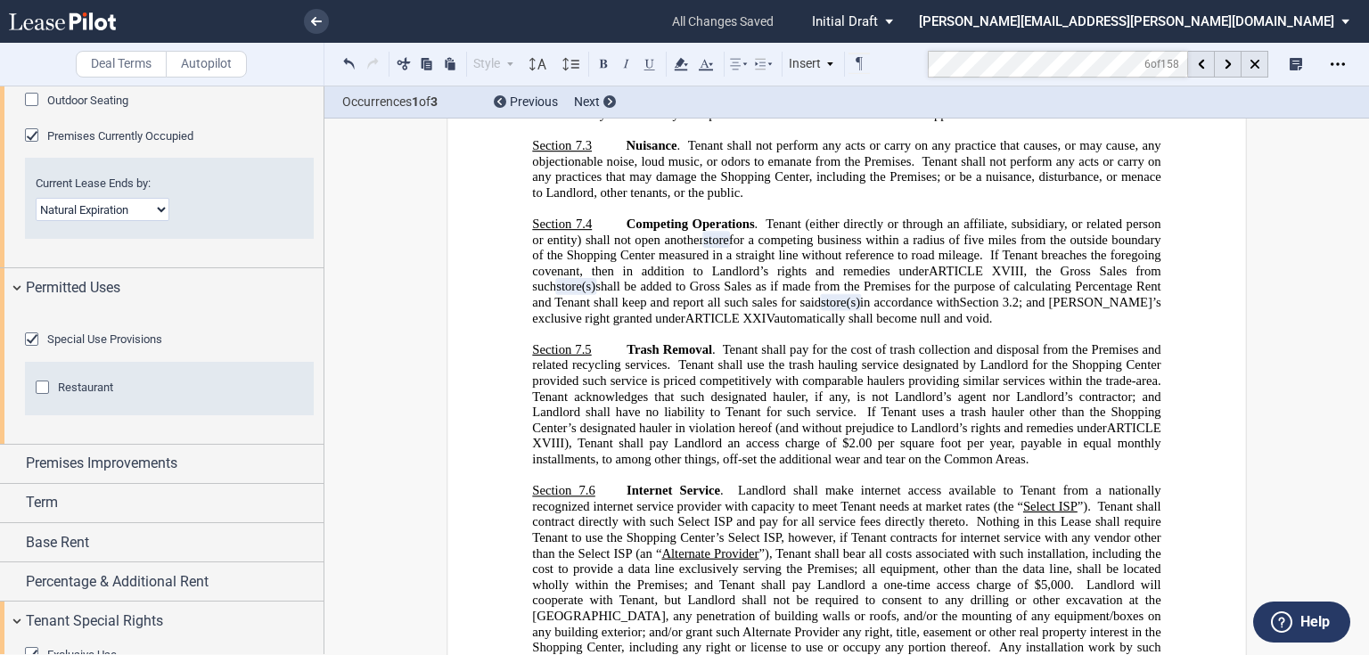
scroll to position [1063, 0]
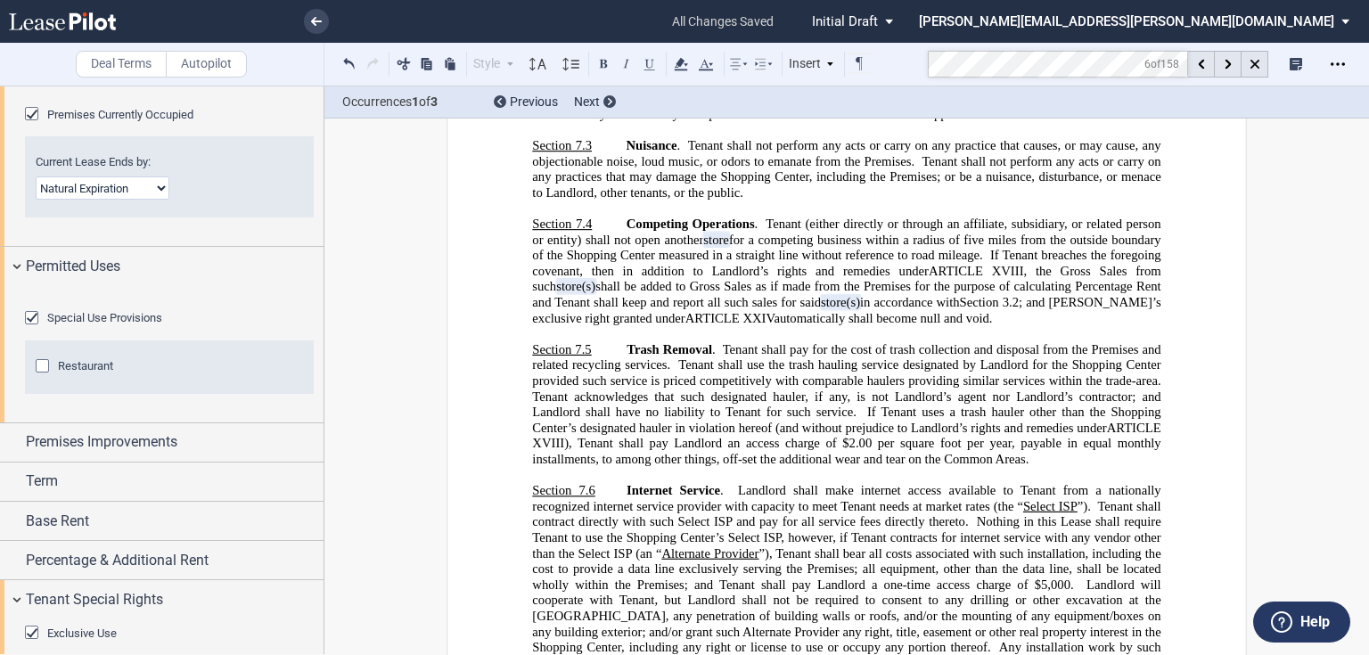
click at [36, 329] on div "Special Use Provisions" at bounding box center [34, 320] width 18 height 18
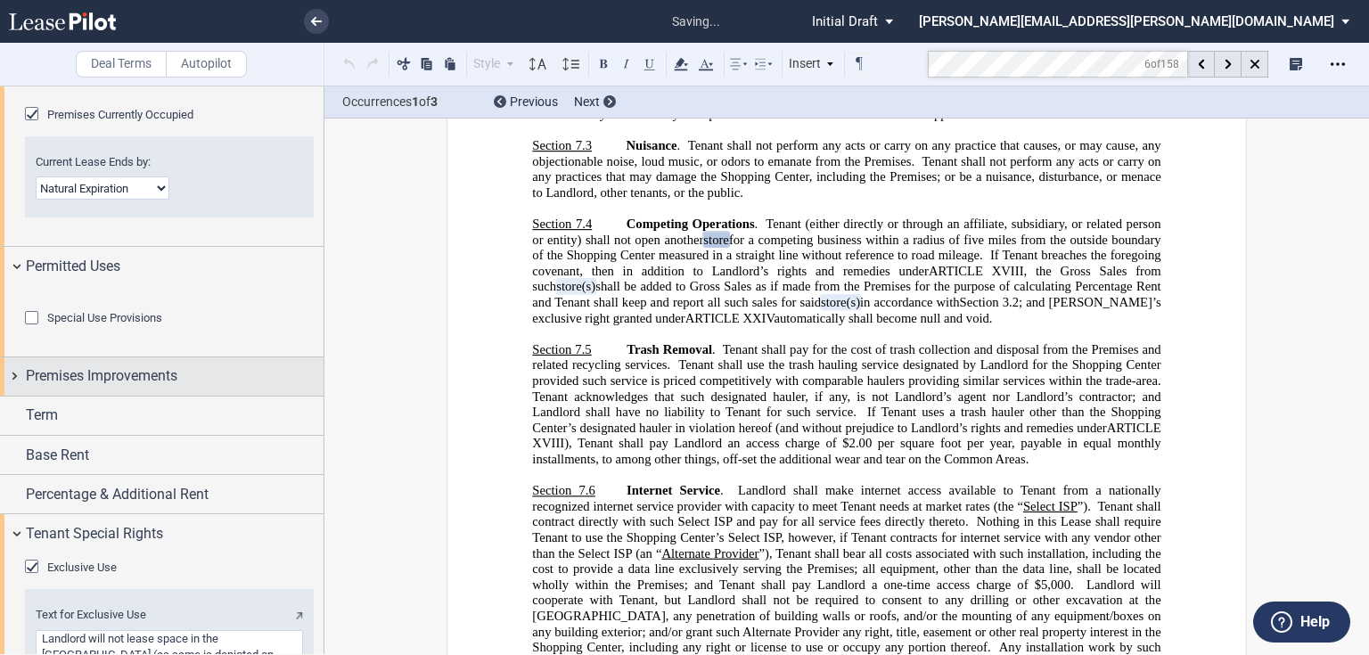
click at [160, 387] on span "Premises Improvements" at bounding box center [102, 376] width 152 height 21
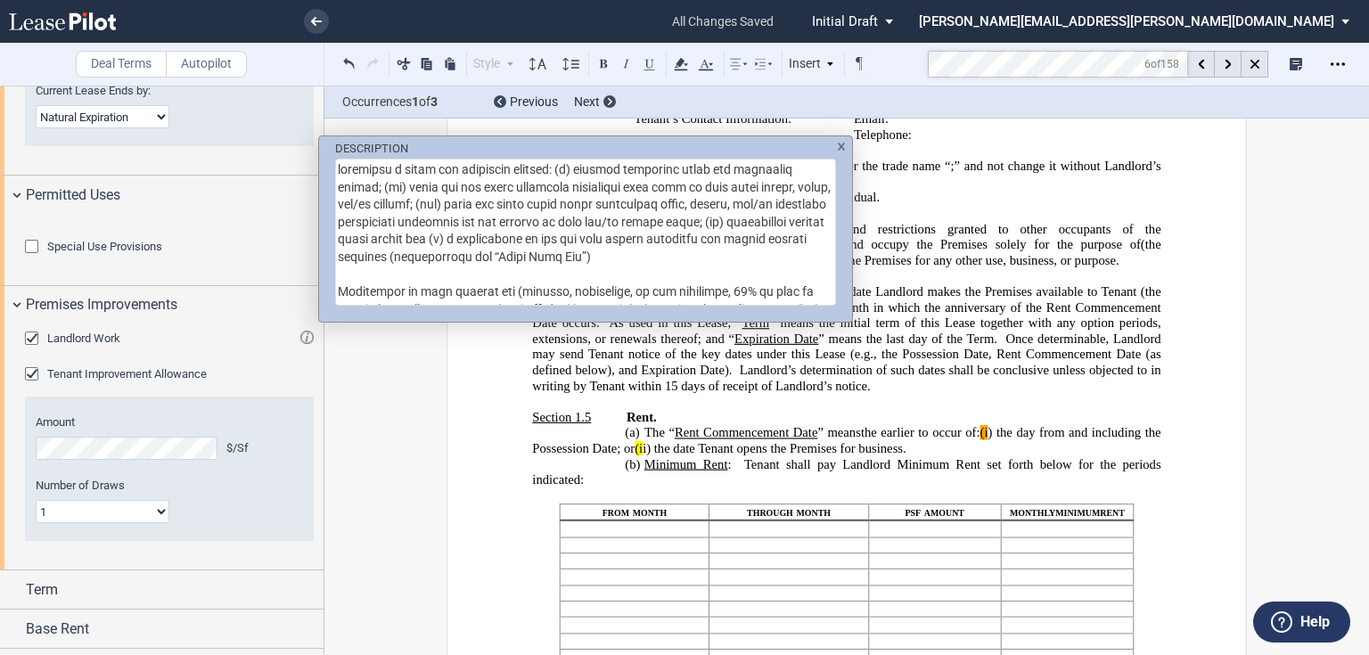
scroll to position [991, 0]
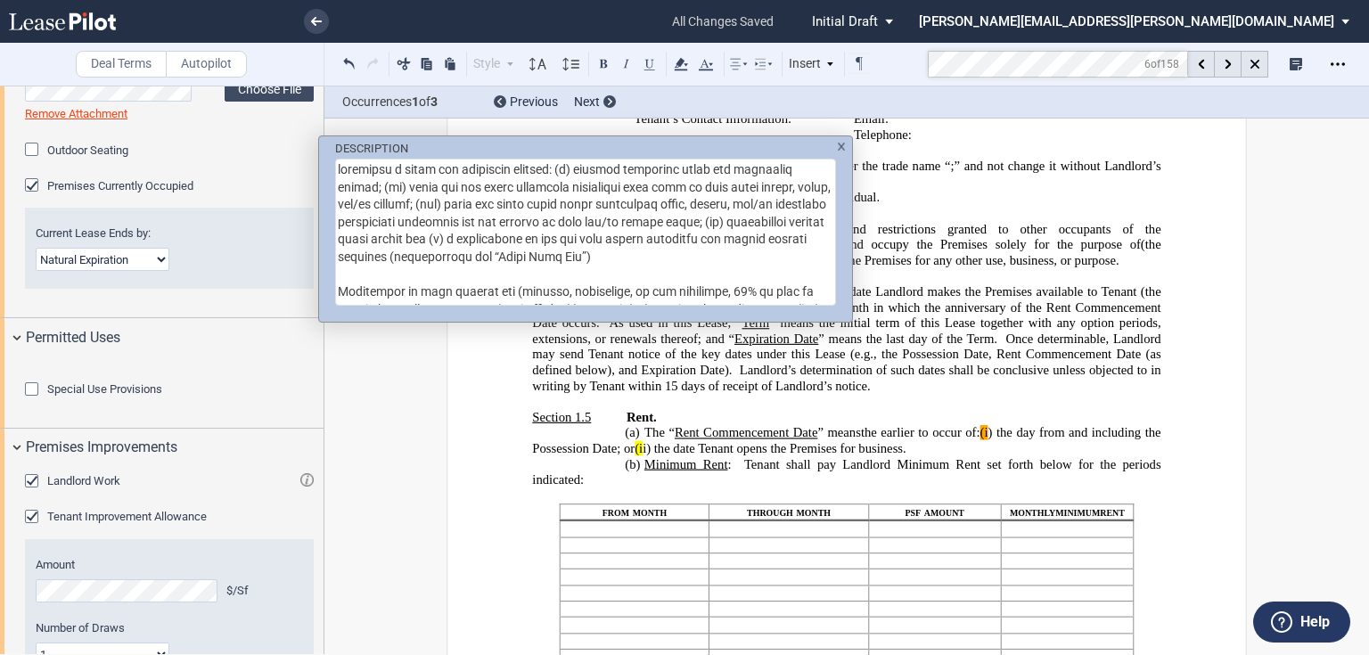
click at [446, 168] on textarea "DESCRIPTION" at bounding box center [585, 232] width 501 height 147
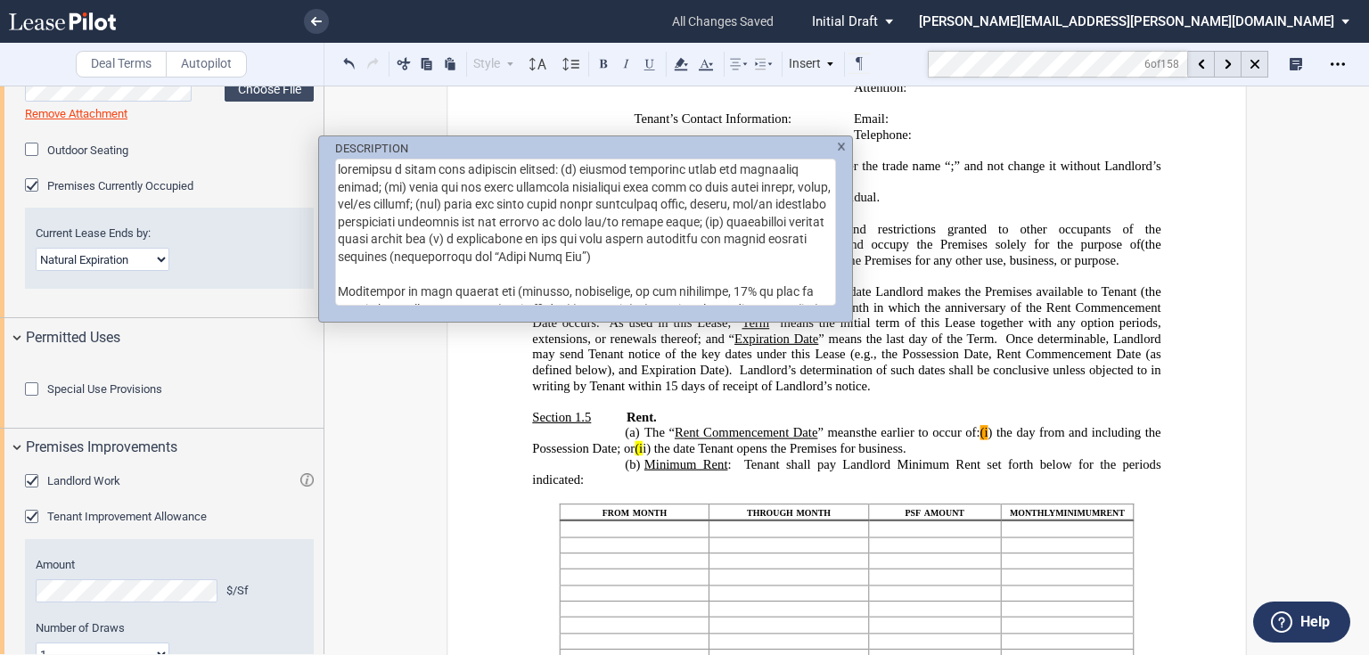
type textarea "loremipsu d sitam cons adipiscin elitsed: (d) eiusmod temporinc utlab etd magna…"
